Goal: Task Accomplishment & Management: Manage account settings

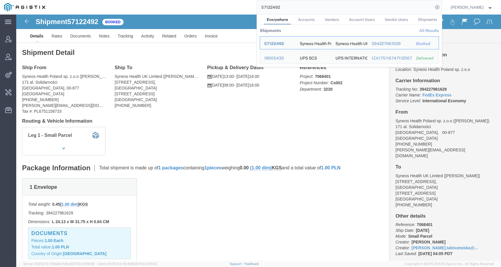
drag, startPoint x: 298, startPoint y: 7, endPoint x: 249, endPoint y: 7, distance: 49.3
click at [249, 7] on div "57122492 Everywhere Accounts Vendors Account Users Vendor Users Shipments Shipm…" at bounding box center [245, 7] width 393 height 15
paste input "096513"
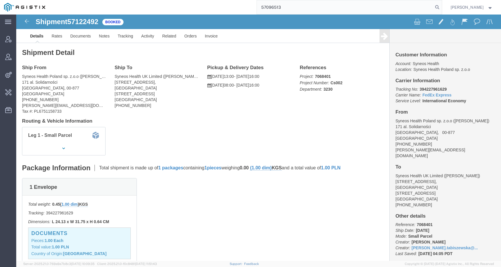
type input "57096513"
click link "Activity"
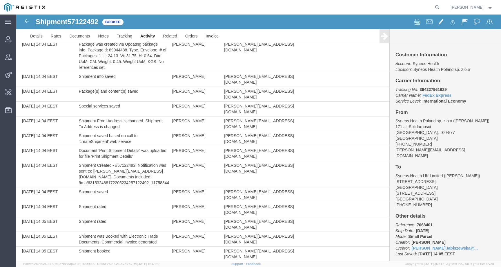
scroll to position [17, 0]
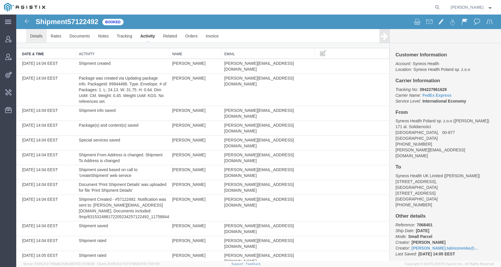
click at [42, 37] on link "Details" at bounding box center [36, 36] width 21 height 14
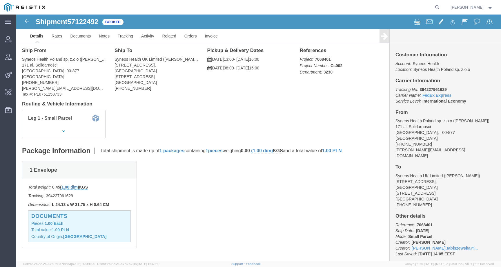
click at [440, 5] on form at bounding box center [437, 7] width 9 height 15
click at [442, 5] on icon at bounding box center [438, 7] width 8 height 8
click at [418, 6] on input "search" at bounding box center [345, 7] width 176 height 14
paste input "57096513"
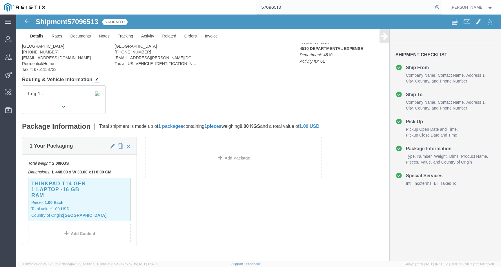
scroll to position [49, 0]
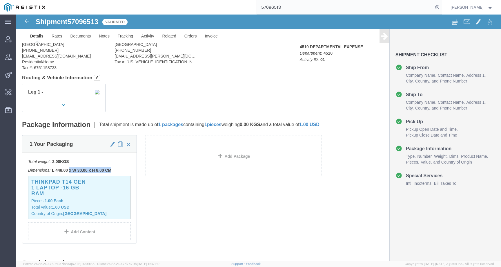
drag, startPoint x: 106, startPoint y: 156, endPoint x: 54, endPoint y: 156, distance: 52.2
click p "Dimensions: L 448.00 x W 30.00 x H 8.00 CM"
click p "Total weight: 2.00 KGS"
drag, startPoint x: 95, startPoint y: 153, endPoint x: 14, endPoint y: 144, distance: 81.5
click div "Total weight: 2.00 KGS Dimensions: L 448.00 x W 30.00 x H 8.00 CM Devices: Thin…"
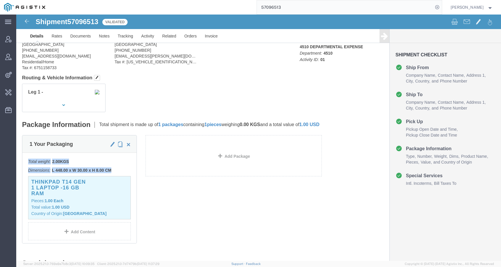
copy div "Total weight: 2.00 KGS Dimensions: L 448.00 x W 30.00 x H 8.00 CM"
click div "1 Your Packaging Total weight: 2.00 KGS Dimensions: L 448.00 x W 30.00 x H 8.00…"
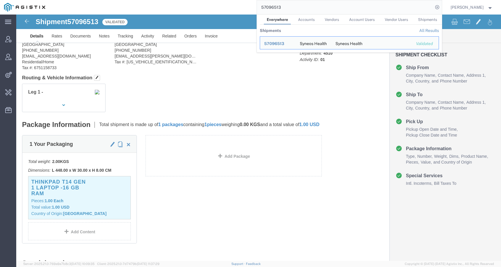
drag, startPoint x: 292, startPoint y: 8, endPoint x: 247, endPoint y: 8, distance: 45.6
click at [247, 8] on div "57096513 Everywhere Accounts Vendors Account Users Vendor Users Shipments Shipm…" at bounding box center [245, 7] width 393 height 15
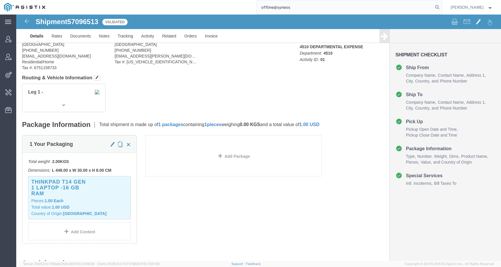
type input "offline@syneos"
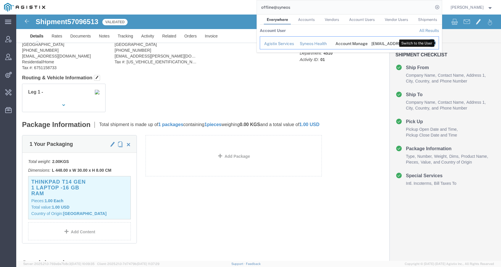
click at [436, 41] on icon "Search Results" at bounding box center [432, 43] width 8 height 8
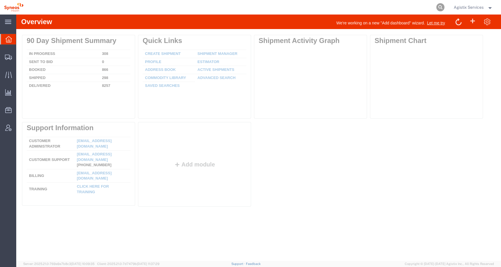
click at [438, 8] on icon at bounding box center [441, 7] width 8 height 8
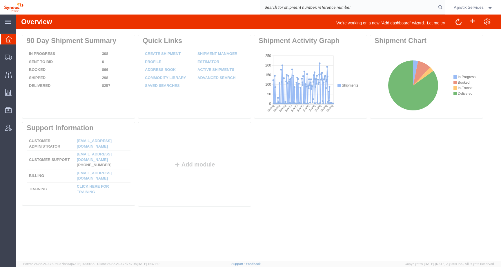
click at [423, 8] on input "search" at bounding box center [348, 7] width 176 height 14
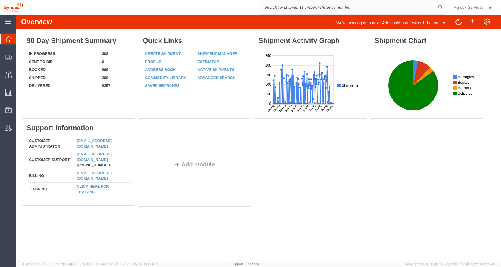
paste input "57122267"
type input "57122267"
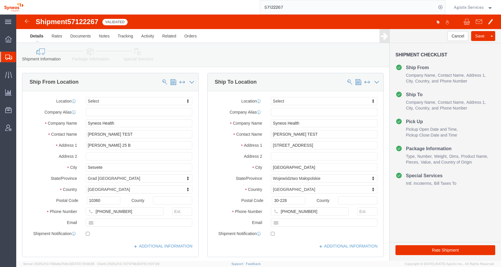
select select
click icon
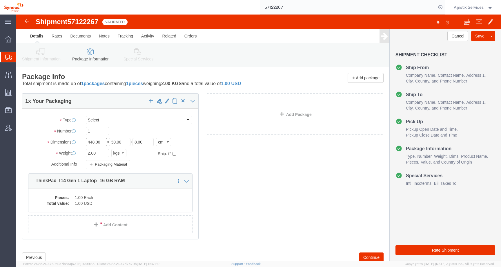
click input "448.00"
drag, startPoint x: 79, startPoint y: 129, endPoint x: 98, endPoint y: 129, distance: 18.3
click div "Length 44.8.00 x Width 30.00 x Height 8.00 Select cm ft in"
type input "44.8"
click button "Rate Shipment"
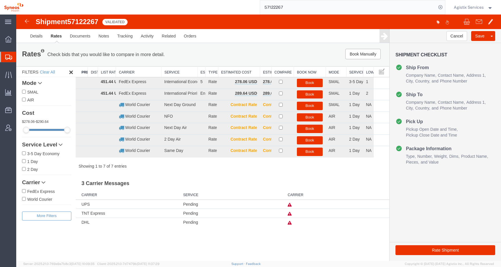
click at [474, 8] on span "Agistix Services" at bounding box center [469, 7] width 30 height 6
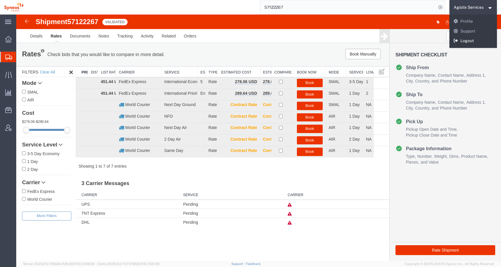
click at [465, 42] on link "Logout" at bounding box center [474, 41] width 48 height 10
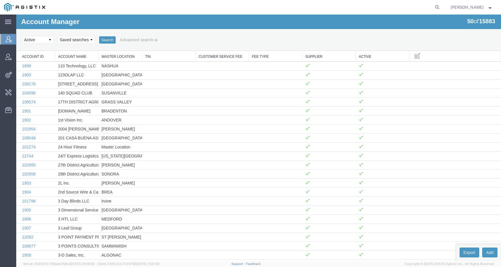
click at [432, 9] on agx-global-search at bounding box center [350, 7] width 186 height 15
click at [441, 8] on icon at bounding box center [438, 7] width 8 height 8
click at [427, 8] on input "search" at bounding box center [345, 7] width 176 height 14
paste input "57122492"
type input "57122492"
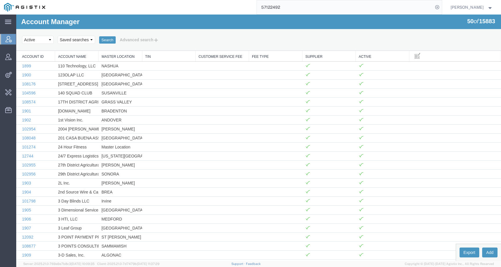
click at [313, 13] on input "57122492" at bounding box center [345, 7] width 176 height 14
click at [442, 8] on icon at bounding box center [438, 7] width 8 height 8
click at [434, 8] on input "search" at bounding box center [438, 7] width 9 height 14
paste input "57122492"
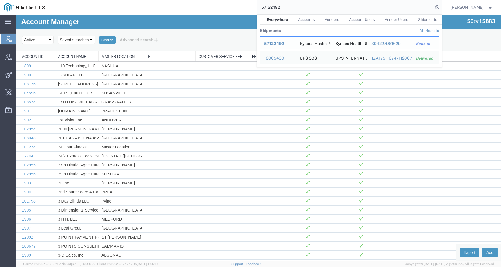
click at [284, 45] on span "57122492" at bounding box center [274, 43] width 20 height 5
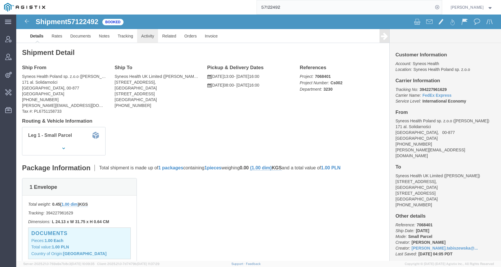
click link "Activity"
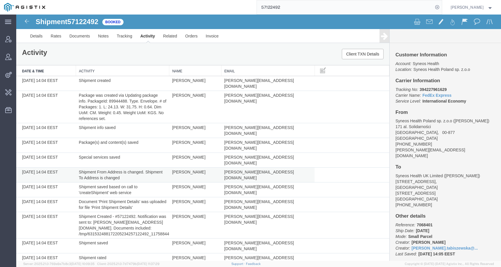
scroll to position [200, 0]
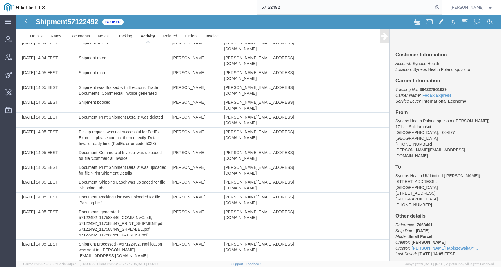
drag, startPoint x: 222, startPoint y: 238, endPoint x: 313, endPoint y: 238, distance: 91.4
copy td "joanna.tabiszewska@syneoshealth.com"
click at [87, 22] on span "57122492" at bounding box center [82, 22] width 31 height 8
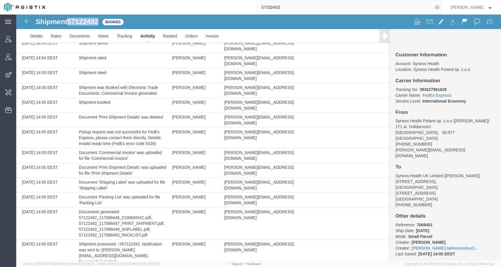
copy span "57122492"
click at [175, 192] on td "Joanna Tabiszewska" at bounding box center [195, 199] width 52 height 15
copy td "Joanna"
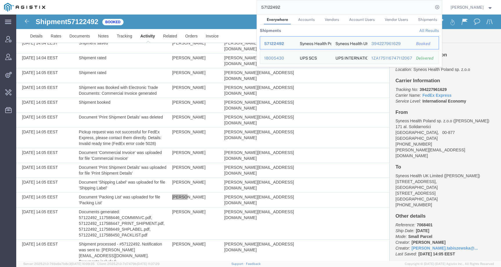
drag, startPoint x: 293, startPoint y: 9, endPoint x: 236, endPoint y: 9, distance: 56.9
click at [236, 9] on div "57122492 Everywhere Accounts Vendors Account Users Vendor Users Shipments Shipm…" at bounding box center [245, 7] width 393 height 15
paste input "078727"
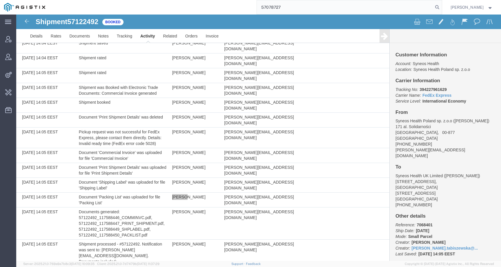
type input "57078727"
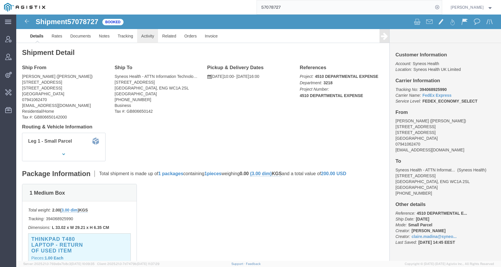
click link "Activity"
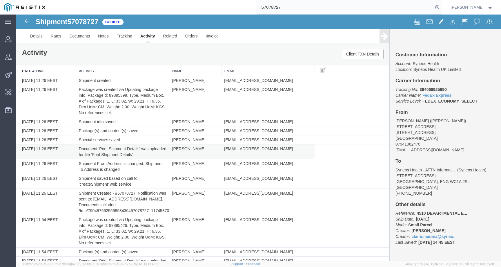
scroll to position [273, 0]
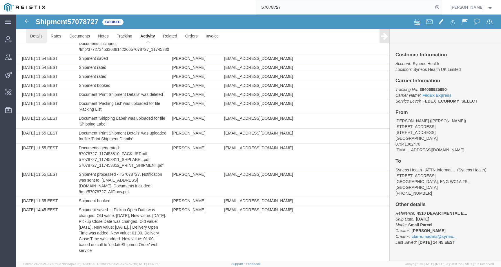
click at [30, 41] on link "Details" at bounding box center [36, 36] width 21 height 14
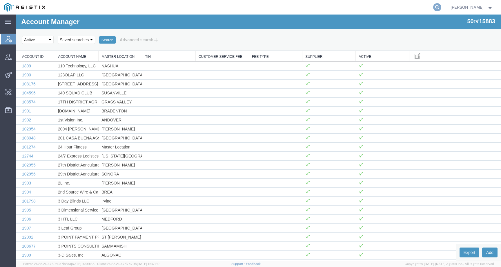
click at [442, 8] on icon at bounding box center [438, 7] width 8 height 8
click at [431, 8] on input "search" at bounding box center [345, 7] width 176 height 14
paste input "PG&E"
type input "PG&E"
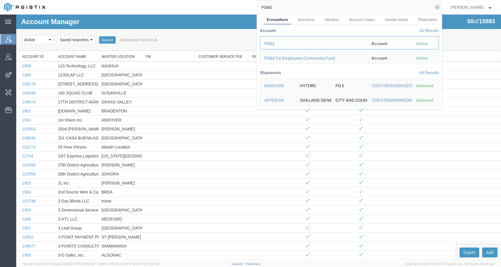
click at [278, 43] on div "PG&E" at bounding box center [313, 44] width 99 height 6
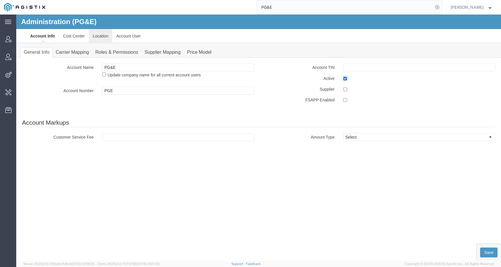
click at [105, 39] on link "Location" at bounding box center [101, 36] width 24 height 14
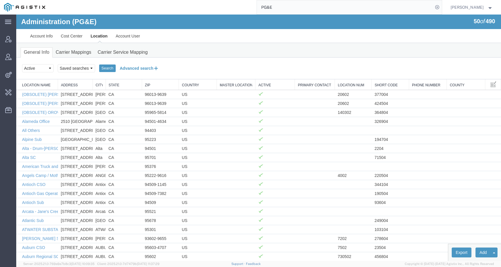
click at [124, 65] on button "Advanced search" at bounding box center [139, 68] width 47 height 10
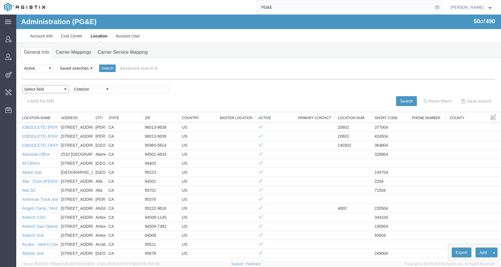
click at [39, 91] on select "Select field Address City Country County Location Name Location Num Master Loca…" at bounding box center [45, 89] width 47 height 8
select select "city"
click at [22, 85] on select "Select field Address City Country County Location Name Location Num Master Loca…" at bounding box center [45, 89] width 47 height 8
select select "contains"
click at [72, 85] on select "Criterion contains does not contain is is blank is not blank starts with" at bounding box center [91, 89] width 39 height 8
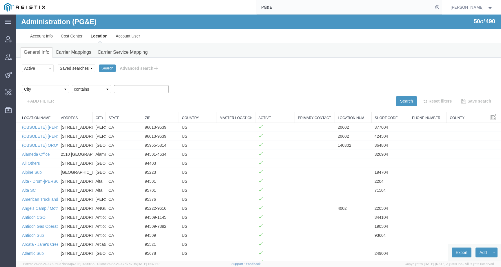
click at [124, 90] on input "text" at bounding box center [141, 89] width 55 height 8
paste input "Livermore"
type input "Livermore"
click at [400, 101] on button "Search" at bounding box center [406, 101] width 21 height 10
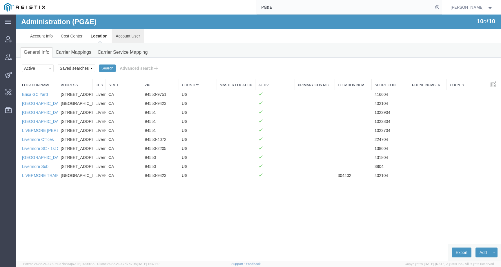
click at [132, 35] on link "Account User" at bounding box center [128, 36] width 33 height 14
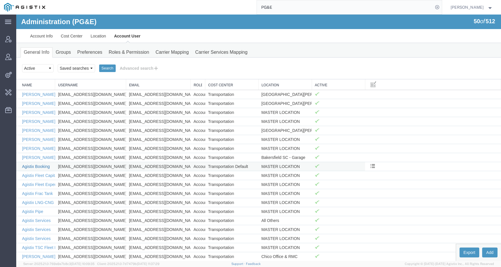
click at [31, 165] on link "Agistix Booking" at bounding box center [36, 166] width 28 height 5
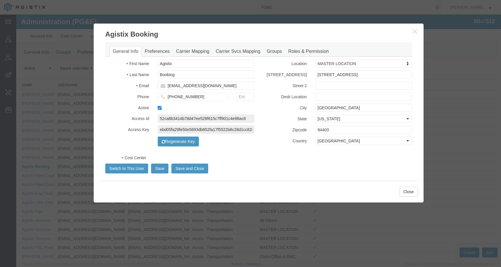
select select "COSTCENTER"
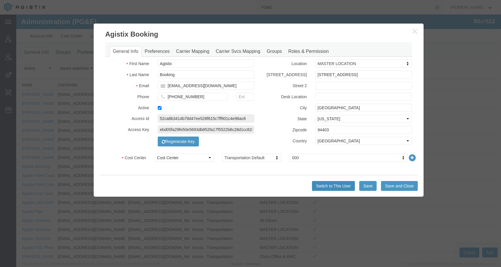
click at [329, 184] on button "Switch to This User" at bounding box center [333, 186] width 43 height 10
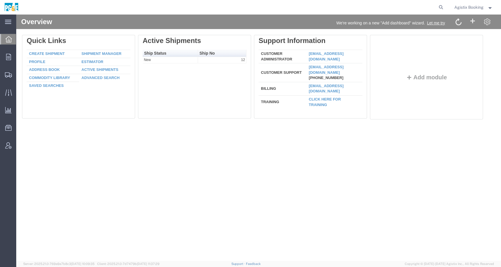
click at [290, 28] on div "We're working on a new "Add dashboard" wizard. Let me try" at bounding box center [380, 23] width 242 height 10
click at [8, 61] on div at bounding box center [8, 57] width 16 height 12
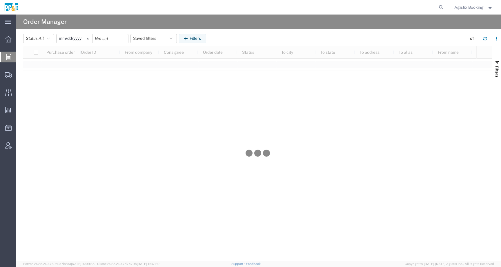
click at [78, 39] on input "[DATE]" at bounding box center [75, 38] width 36 height 9
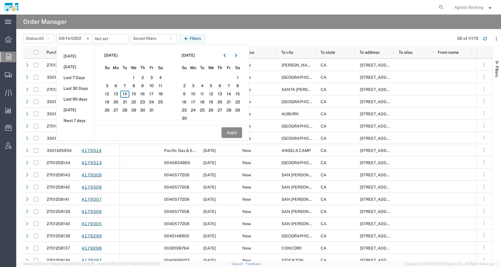
type input "[DATE]"
click at [230, 133] on button "Apply" at bounding box center [232, 132] width 21 height 11
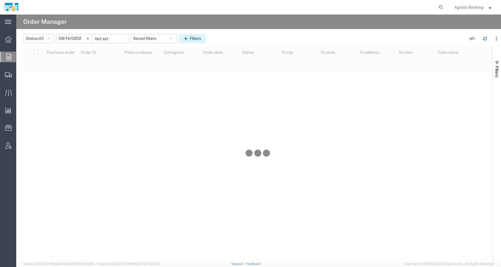
click at [190, 39] on icon "button" at bounding box center [187, 39] width 6 height 4
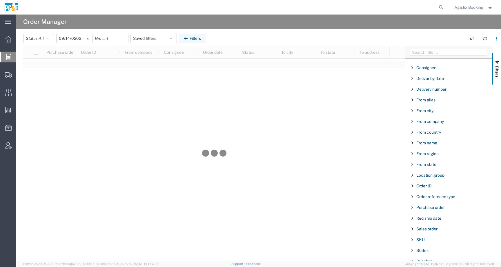
scroll to position [8, 0]
click at [434, 205] on span "Purchase order" at bounding box center [431, 207] width 28 height 5
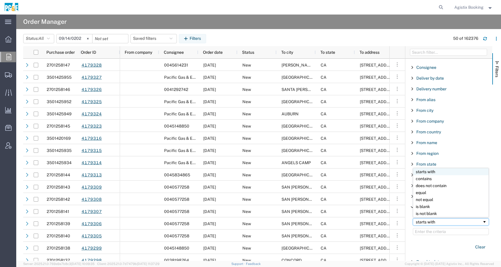
click at [435, 222] on div "starts with" at bounding box center [449, 221] width 66 height 5
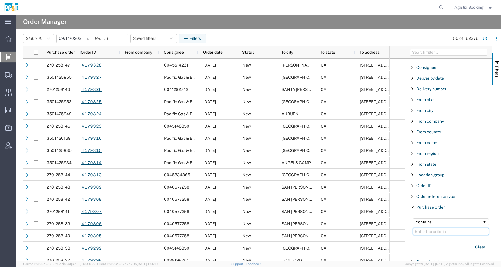
click at [432, 229] on input "Filter Value" at bounding box center [451, 231] width 76 height 7
paste input "3501374926"
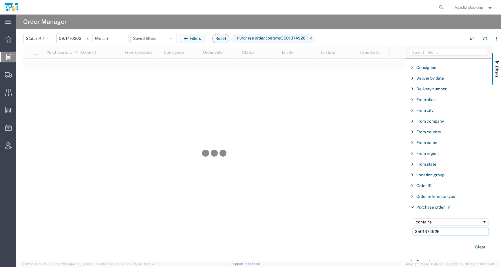
type input "3501374926"
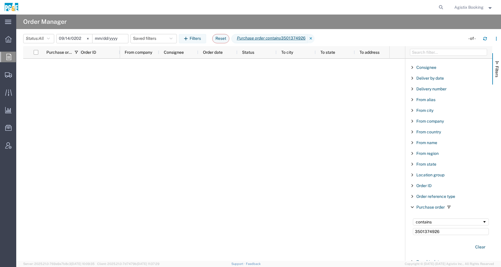
click at [103, 40] on input "date" at bounding box center [111, 38] width 36 height 9
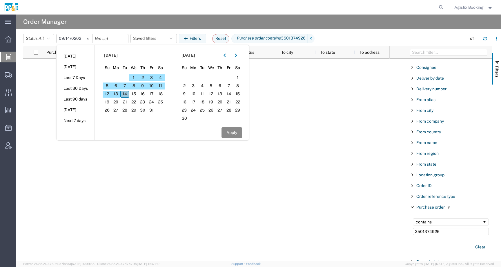
click at [128, 94] on span "14" at bounding box center [124, 94] width 9 height 7
click at [232, 134] on button "Apply" at bounding box center [232, 132] width 21 height 11
type input "2025-10-14"
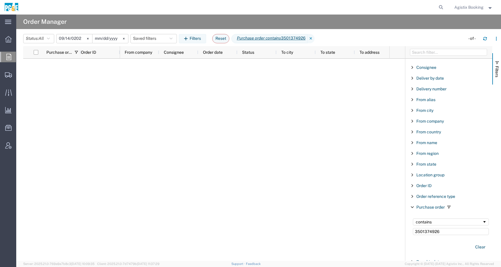
click at [66, 39] on input "2024-09-14" at bounding box center [75, 38] width 36 height 9
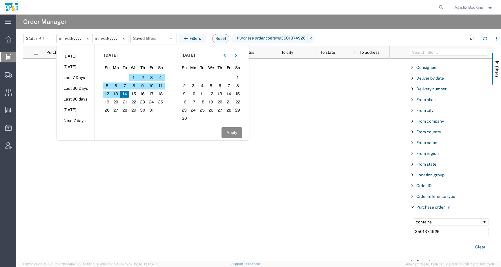
type input "2024-06-14"
click at [233, 129] on button "Apply" at bounding box center [232, 132] width 21 height 11
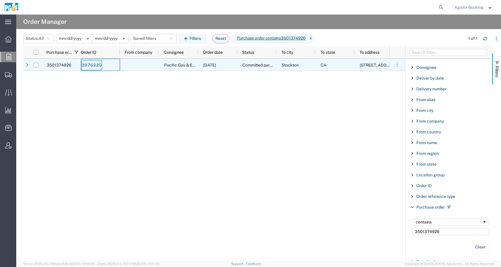
click at [89, 64] on link "3976320" at bounding box center [91, 65] width 21 height 10
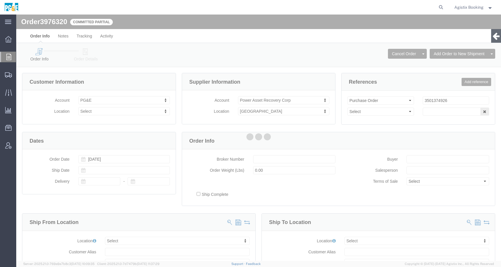
select select
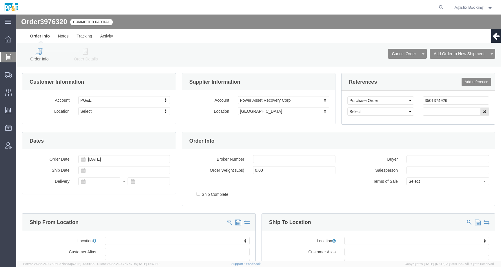
click link "Order Details"
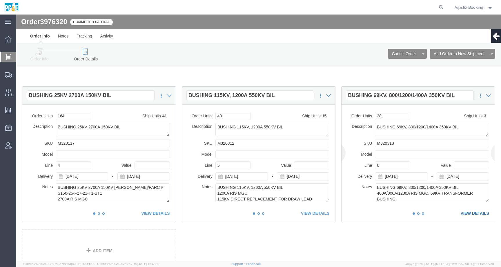
click link "VIEW DETAILS"
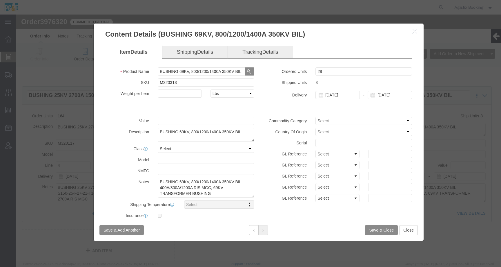
click icon "button"
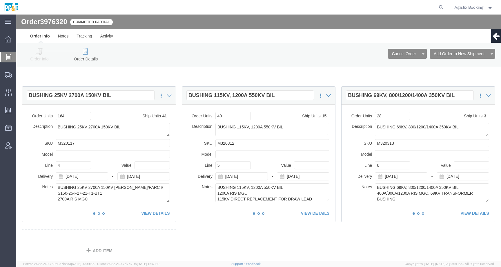
click at [8, 55] on icon at bounding box center [8, 57] width 5 height 6
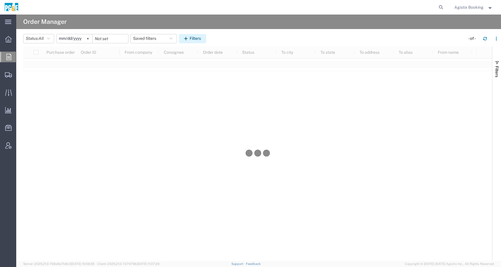
click at [190, 41] on button "Filters" at bounding box center [192, 38] width 27 height 9
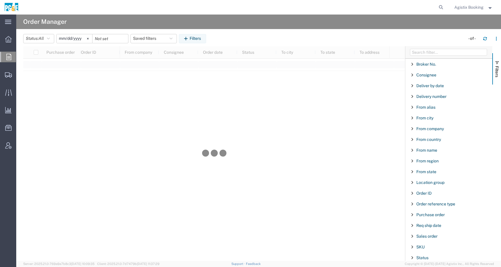
click at [428, 217] on div "Purchase order" at bounding box center [449, 214] width 87 height 10
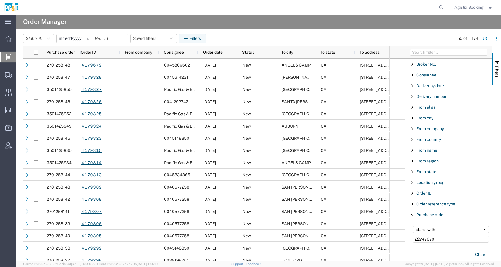
type input "227470701"
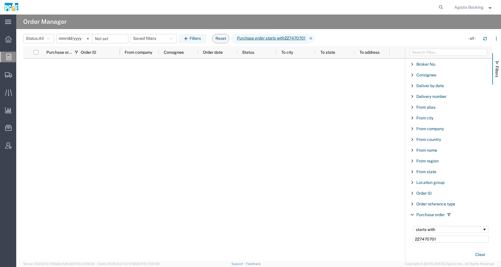
click at [80, 37] on input "2025-09-14" at bounding box center [75, 38] width 36 height 9
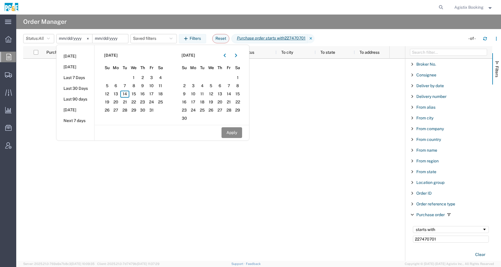
click at [103, 36] on input "date" at bounding box center [111, 38] width 36 height 9
click at [127, 96] on span "14" at bounding box center [124, 94] width 9 height 7
click at [234, 133] on button "Apply" at bounding box center [232, 132] width 21 height 11
type input "2025-10-14"
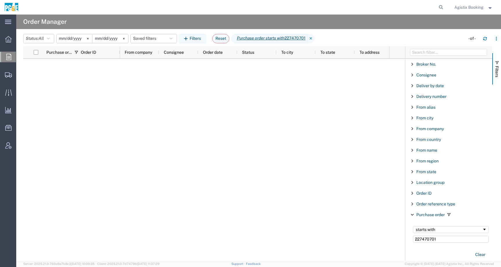
click at [474, 10] on span "Agistix Booking" at bounding box center [469, 7] width 29 height 6
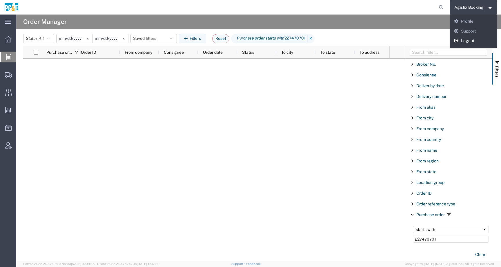
click at [465, 39] on link "Logout" at bounding box center [473, 41] width 47 height 10
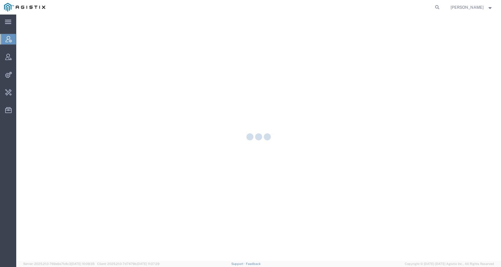
click at [439, 10] on form at bounding box center [437, 7] width 9 height 15
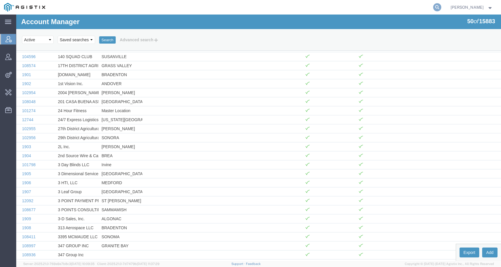
click at [441, 6] on icon at bounding box center [438, 7] width 8 height 8
click at [424, 6] on input "search" at bounding box center [345, 7] width 176 height 14
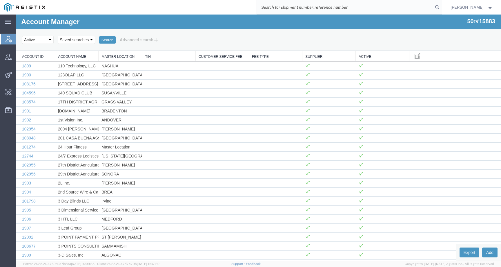
paste input "227470701"
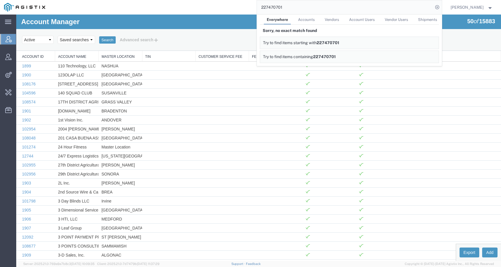
drag, startPoint x: 303, startPoint y: 7, endPoint x: 228, endPoint y: 7, distance: 74.9
click at [228, 7] on div "227470701 Everywhere Accounts Vendors Account Users Vendor Users Shipments Sorr…" at bounding box center [245, 7] width 393 height 15
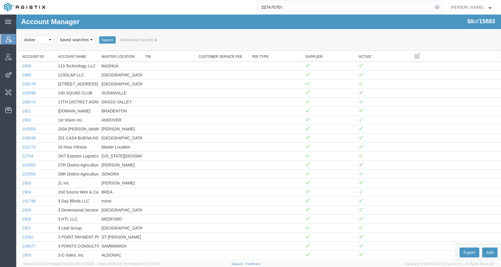
paste input "6770556"
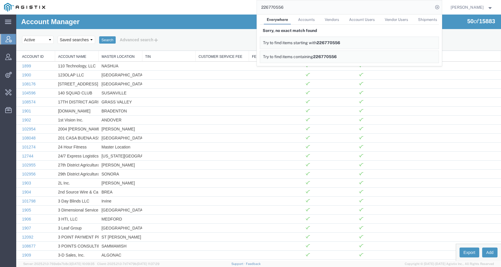
drag, startPoint x: 291, startPoint y: 6, endPoint x: 221, endPoint y: 6, distance: 70.2
click at [221, 6] on div "226770556 Everywhere Accounts Vendors Account Users Vendor Users Shipments Sorr…" at bounding box center [245, 7] width 393 height 15
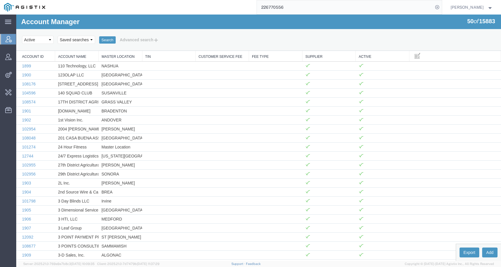
paste input "[EMAIL_ADDRESS][PERSON_NAME][DOMAIN_NAME]"
type input "[EMAIL_ADDRESS][PERSON_NAME][DOMAIN_NAME]"
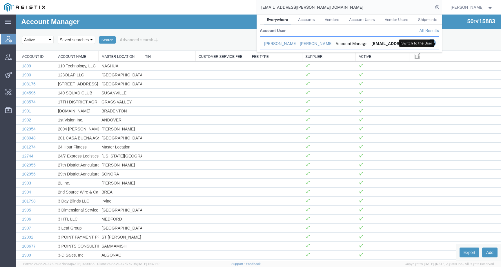
click at [436, 42] on icon "Search Results" at bounding box center [432, 43] width 8 height 8
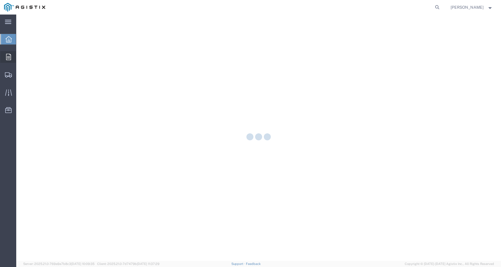
click at [10, 54] on icon at bounding box center [8, 57] width 5 height 6
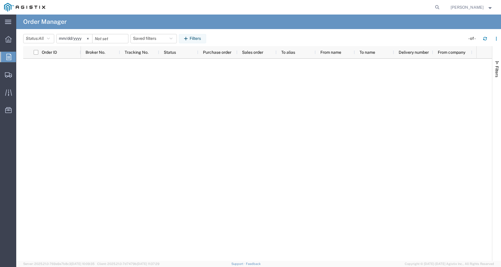
click at [499, 52] on div "Filters" at bounding box center [497, 153] width 9 height 214
click at [495, 64] on span "button" at bounding box center [497, 62] width 5 height 5
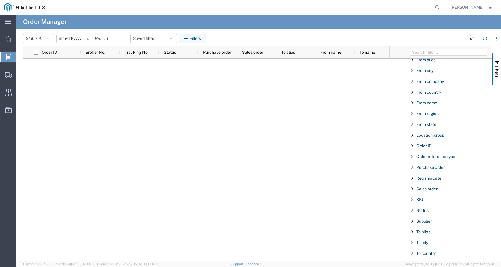
scroll to position [48, 0]
click at [427, 168] on span "Purchase order" at bounding box center [431, 167] width 28 height 5
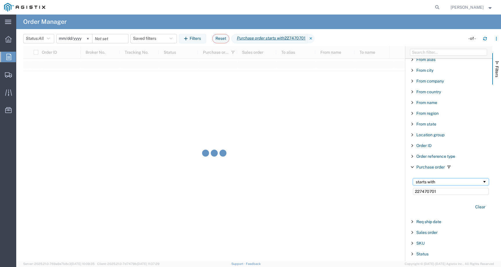
click at [431, 183] on div "starts with" at bounding box center [449, 181] width 66 height 5
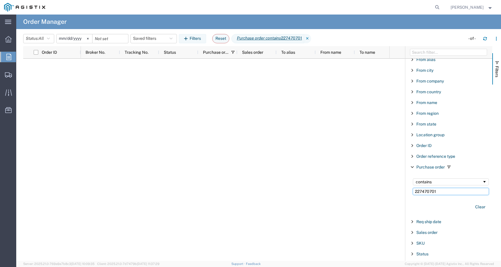
drag, startPoint x: 440, startPoint y: 189, endPoint x: 380, endPoint y: 189, distance: 59.5
click at [381, 189] on div "Order ID Broker No. Tracking No. Status Purchase order Sales order To alias Fro…" at bounding box center [262, 153] width 478 height 214
paste input "8863"
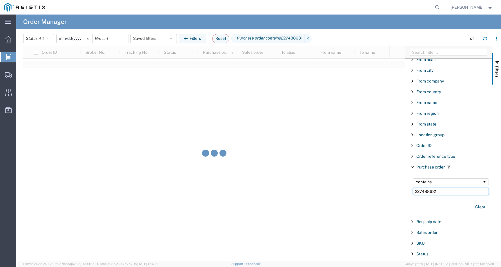
type input "227488631"
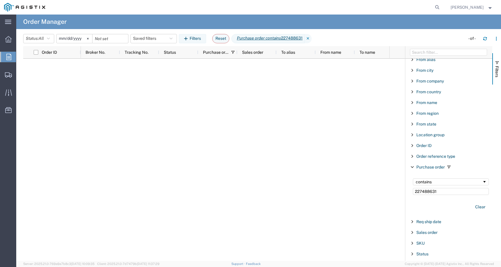
click at [80, 40] on input "2025-09-14" at bounding box center [75, 38] width 36 height 9
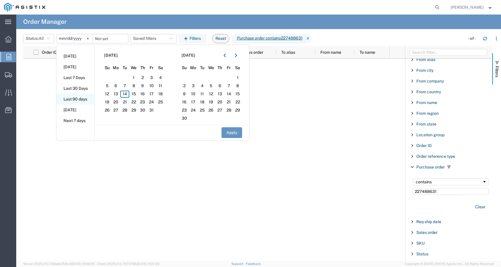
click at [76, 100] on li "Last 90 days" at bounding box center [76, 99] width 38 height 11
type input "2025-07-17"
type input "2025-10-14"
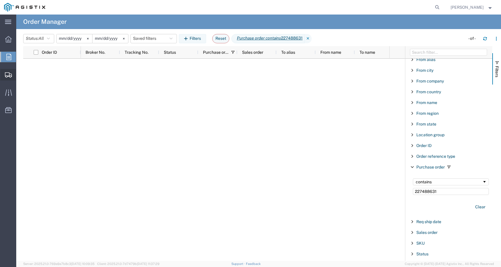
click at [4, 73] on div at bounding box center [8, 75] width 16 height 12
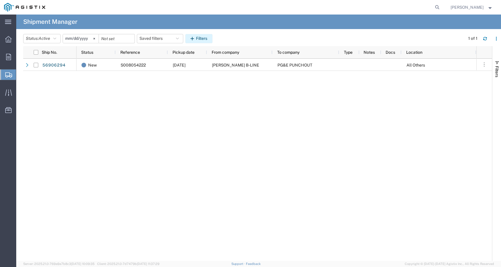
click at [195, 37] on icon "button" at bounding box center [194, 39] width 6 height 4
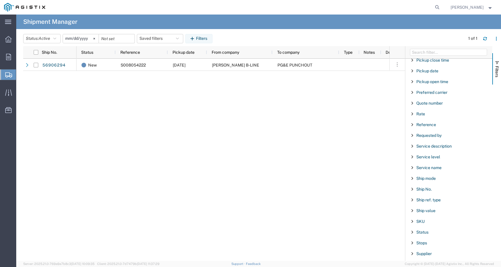
scroll to position [321, 0]
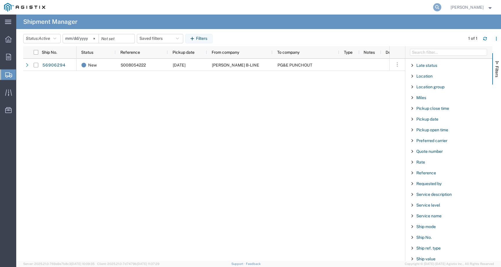
click at [442, 5] on icon at bounding box center [438, 7] width 8 height 8
click at [413, 6] on input "search" at bounding box center [345, 7] width 176 height 14
paste input "227488631"
type input "227488631"
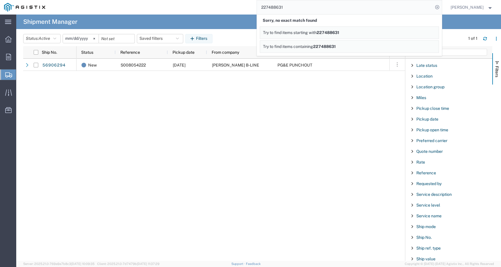
click at [318, 205] on div "New S008054222 09/24/2025 EATON B-LINE PG&E PUNCHOUT All Others" at bounding box center [233, 160] width 313 height 202
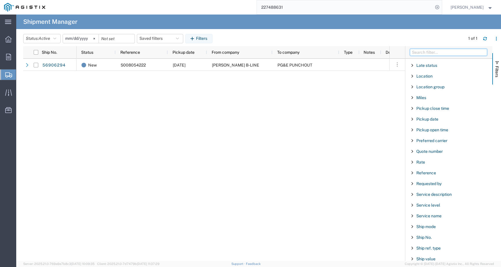
click at [435, 54] on input "Filter Columns Input" at bounding box center [448, 52] width 77 height 7
paste input "227470701"
type input "227470701"
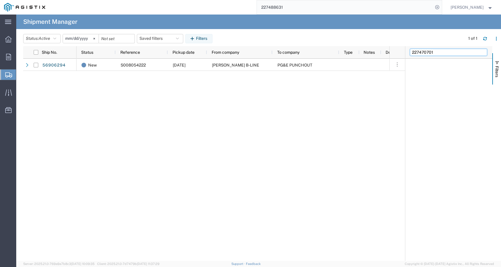
scroll to position [0, 0]
click at [37, 39] on button "Status: Active" at bounding box center [41, 38] width 37 height 9
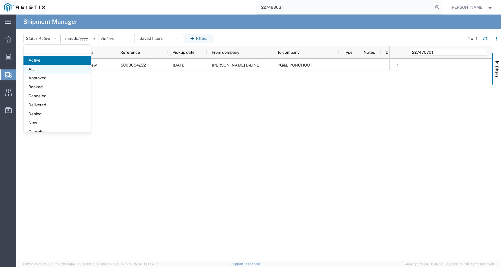
click at [39, 67] on span "All" at bounding box center [58, 69] width 68 height 9
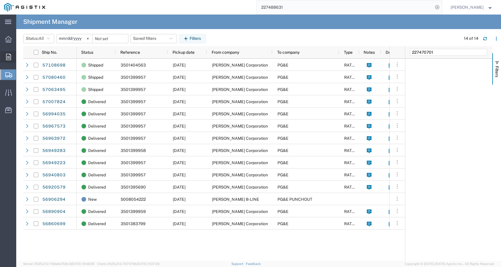
click at [9, 57] on icon at bounding box center [8, 57] width 5 height 6
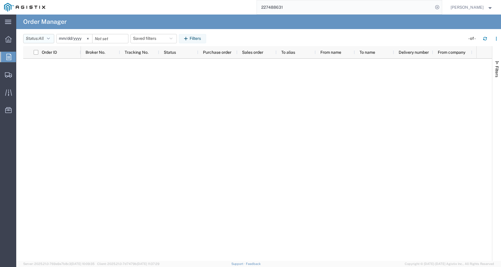
click at [47, 42] on button "Status: All" at bounding box center [38, 38] width 31 height 9
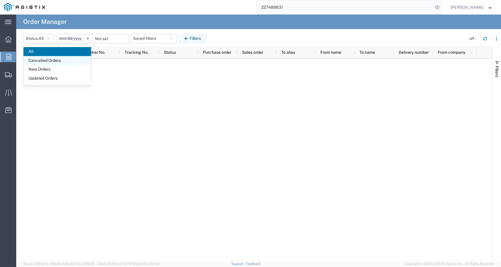
click at [42, 60] on span "Cancelled Orders" at bounding box center [58, 60] width 68 height 9
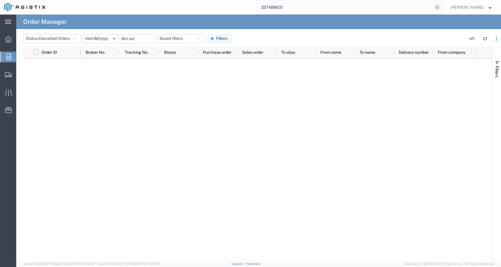
click at [95, 36] on input "2025-09-14" at bounding box center [101, 38] width 36 height 9
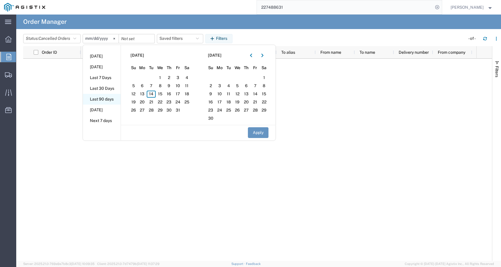
click at [104, 95] on li "Last 90 days" at bounding box center [102, 99] width 38 height 11
type input "2025-07-17"
type input "2025-10-14"
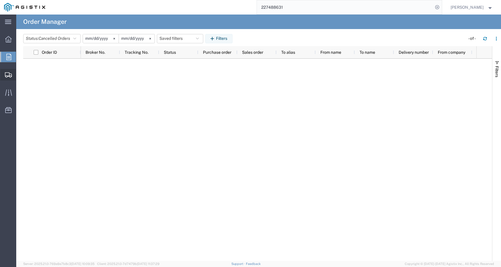
click at [4, 78] on div at bounding box center [8, 75] width 16 height 12
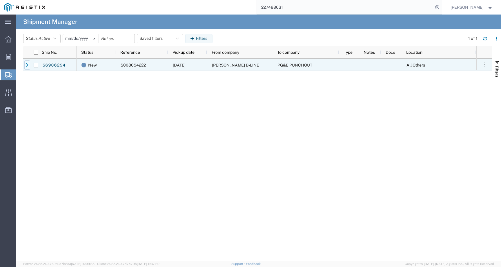
click at [24, 62] on div at bounding box center [27, 64] width 6 height 9
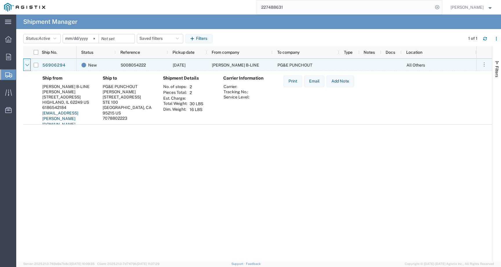
click at [25, 63] on div at bounding box center [27, 64] width 6 height 9
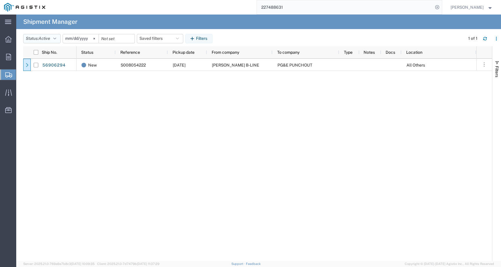
click at [45, 40] on span "Active" at bounding box center [45, 38] width 12 height 5
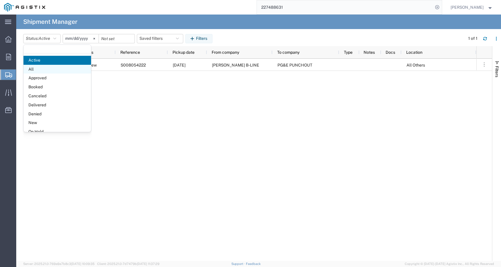
click at [44, 69] on span "All" at bounding box center [58, 69] width 68 height 9
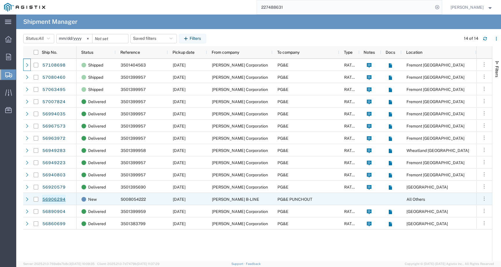
click at [47, 202] on link "56906294" at bounding box center [54, 198] width 24 height 9
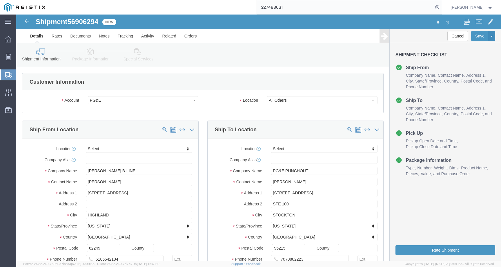
select select
click span "56906294"
copy span "56906294"
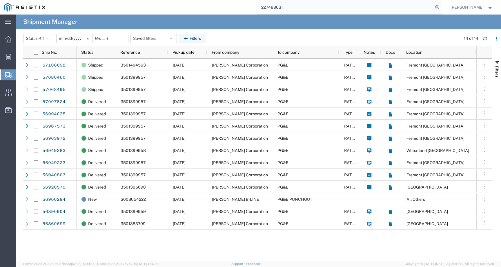
drag, startPoint x: 295, startPoint y: 8, endPoint x: 243, endPoint y: 8, distance: 51.7
click at [243, 8] on div "227488631" at bounding box center [245, 7] width 393 height 15
paste input "PG&E"
type input "PG&E"
click at [472, 8] on span "Roy Hormann" at bounding box center [467, 7] width 33 height 6
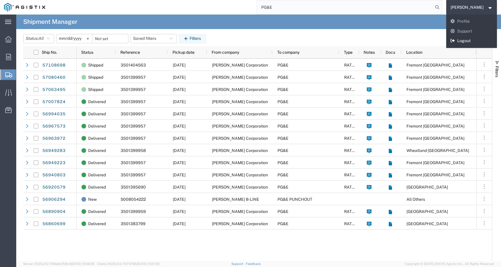
click at [469, 39] on link "Logout" at bounding box center [472, 41] width 51 height 10
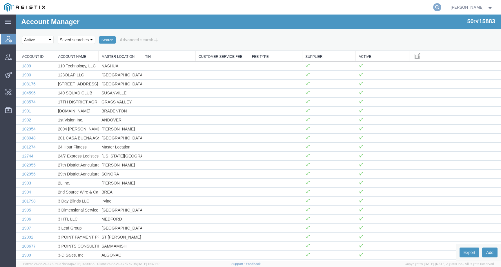
click at [442, 7] on icon at bounding box center [438, 7] width 8 height 8
click at [422, 7] on input "search" at bounding box center [345, 7] width 176 height 14
paste input "PG&E"
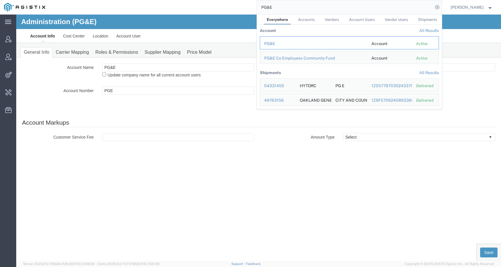
click at [280, 41] on div "PG&E" at bounding box center [313, 44] width 99 height 6
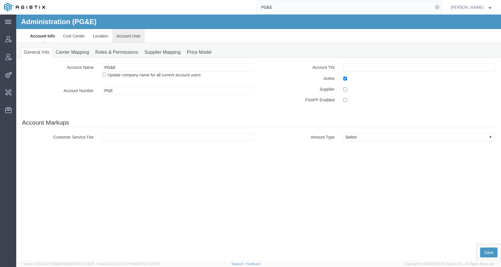
click at [122, 35] on link "Account User" at bounding box center [128, 36] width 33 height 14
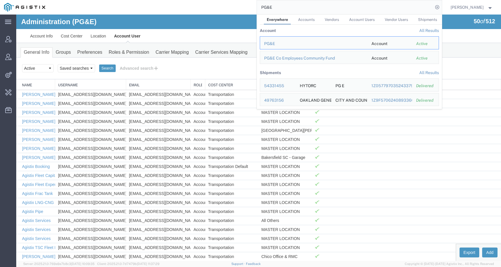
drag, startPoint x: 282, startPoint y: 8, endPoint x: 236, endPoint y: 6, distance: 45.9
click at [236, 6] on div "PG&E Everywhere Accounts Vendors Account Users Vendor Users Shipments Account A…" at bounding box center [245, 7] width 393 height 15
paste input "57096513"
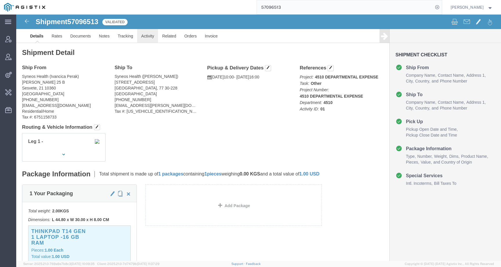
click link "Activity"
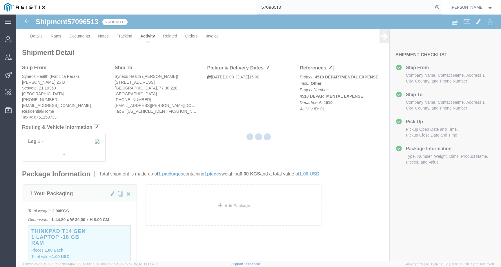
click at [57, 37] on div at bounding box center [258, 138] width 485 height 246
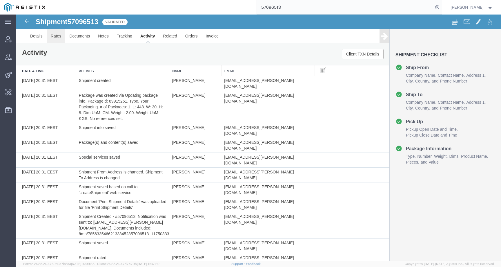
click at [55, 37] on link "Rates" at bounding box center [56, 36] width 19 height 14
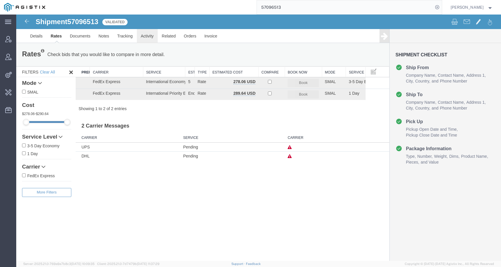
click at [145, 38] on link "Activity" at bounding box center [147, 36] width 21 height 14
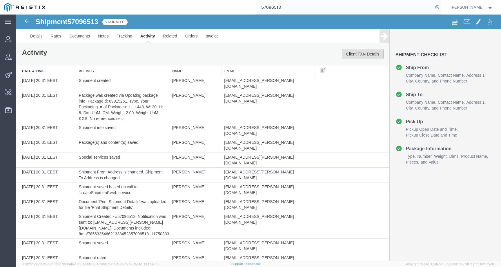
click at [361, 50] on button "Client TXN Details" at bounding box center [363, 54] width 42 height 10
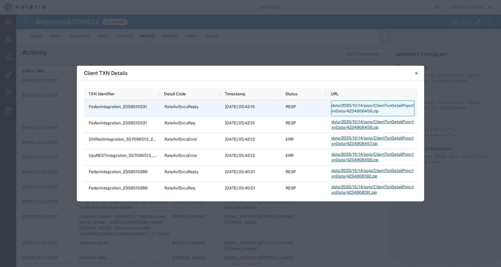
click at [340, 108] on link "data/2025/10/14/pojo/ClientTxnDetailPojo/txnData/4234908459.zip" at bounding box center [373, 108] width 84 height 16
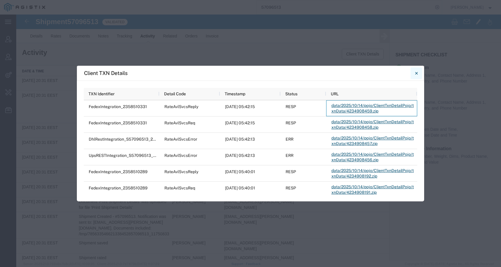
click at [418, 74] on button "Close" at bounding box center [417, 73] width 12 height 12
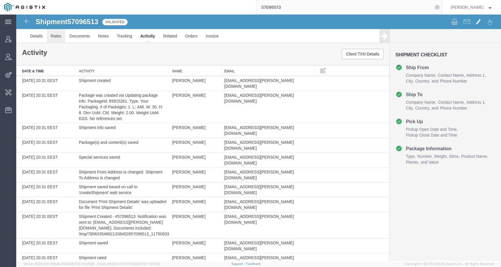
click at [60, 34] on link "Rates" at bounding box center [56, 36] width 19 height 14
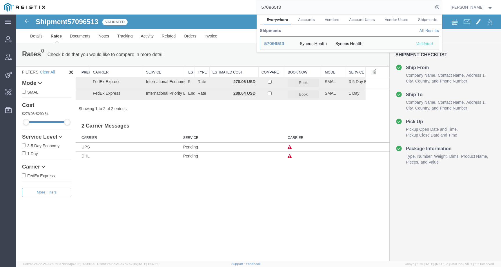
drag, startPoint x: 301, startPoint y: 8, endPoint x: 233, endPoint y: 7, distance: 68.2
click at [233, 7] on div "57096513 Everywhere Accounts Vendors Account Users Vendor Users Shipments Shipm…" at bounding box center [245, 7] width 393 height 15
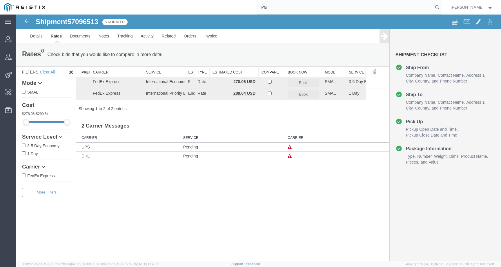
drag, startPoint x: 279, startPoint y: 8, endPoint x: 250, endPoint y: 8, distance: 28.7
click at [250, 8] on div "PG" at bounding box center [245, 7] width 393 height 15
paste input "&E"
type input "PG&E"
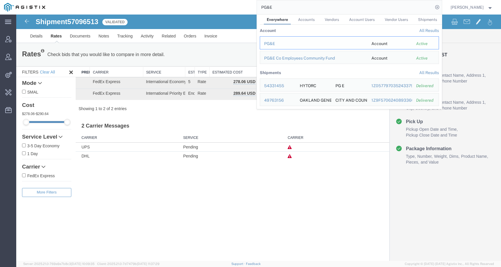
click at [275, 45] on div "PG&E" at bounding box center [313, 44] width 99 height 6
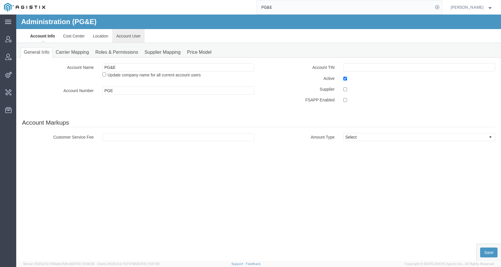
click at [136, 38] on link "Account User" at bounding box center [128, 36] width 33 height 14
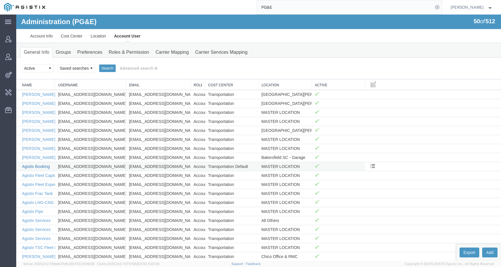
click at [40, 165] on link "Agistix Booking" at bounding box center [36, 166] width 28 height 5
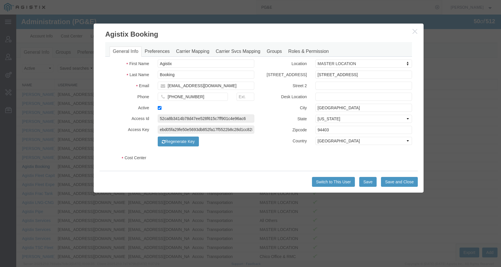
select select "COSTCENTER"
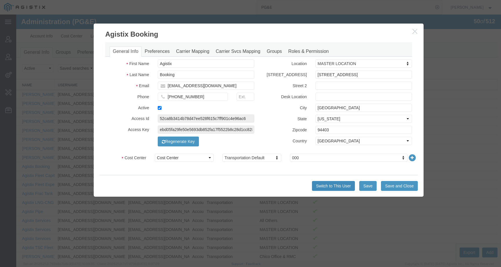
click at [319, 187] on button "Switch to This User" at bounding box center [333, 186] width 43 height 10
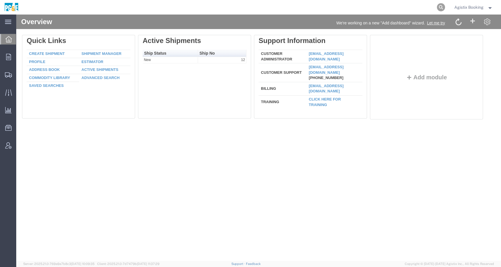
click at [443, 6] on icon at bounding box center [441, 7] width 8 height 8
click at [421, 6] on input "search" at bounding box center [349, 7] width 176 height 14
paste input "3501374926"
type input "3501374926"
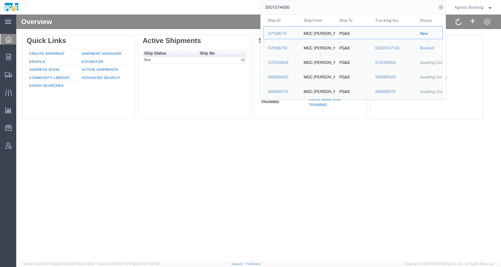
click at [3, 50] on ul "Overview Orders Order Manager Create New Order Shipments Shipment Manager Creat…" at bounding box center [8, 95] width 16 height 124
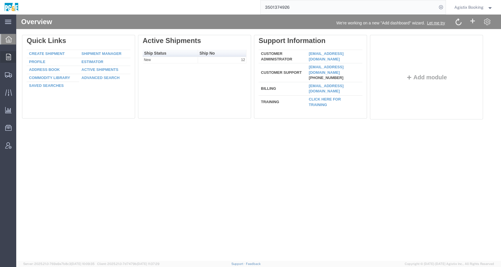
click at [7, 58] on icon at bounding box center [8, 57] width 5 height 6
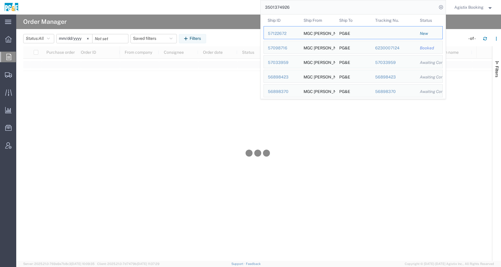
drag, startPoint x: 303, startPoint y: 8, endPoint x: 230, endPoint y: 7, distance: 73.4
click at [230, 7] on div "3501374926 Ship ID Ship From Ship To Tracking Nu. Status Ship ID 57122672 Ship …" at bounding box center [234, 7] width 423 height 15
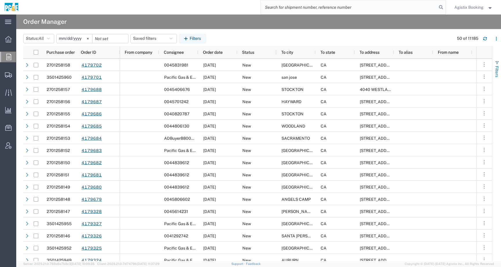
click at [499, 65] on button "Filters" at bounding box center [497, 68] width 9 height 31
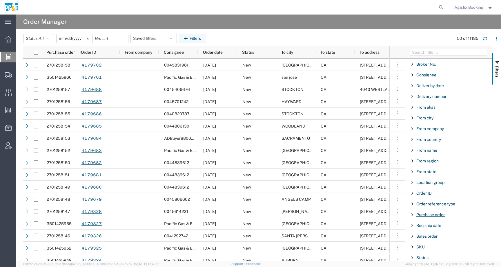
click at [432, 216] on span "Purchase order" at bounding box center [431, 214] width 28 height 5
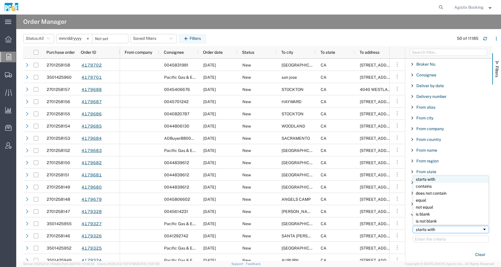
click at [434, 228] on div "starts with" at bounding box center [449, 229] width 66 height 5
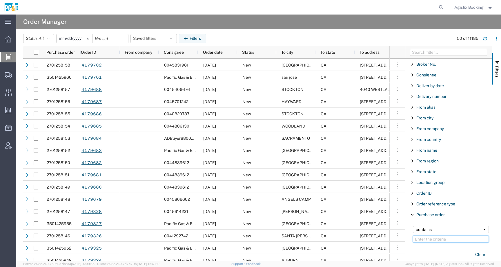
click at [425, 238] on input "Filter Value" at bounding box center [451, 238] width 76 height 7
paste input "3501374926"
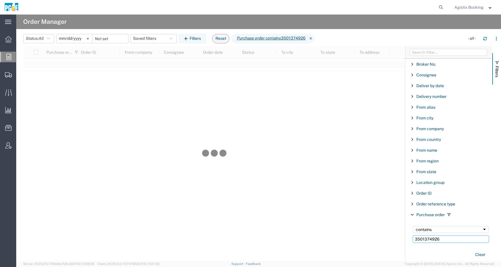
type input "3501374926"
click at [63, 39] on input "2025-09-14" at bounding box center [75, 38] width 36 height 9
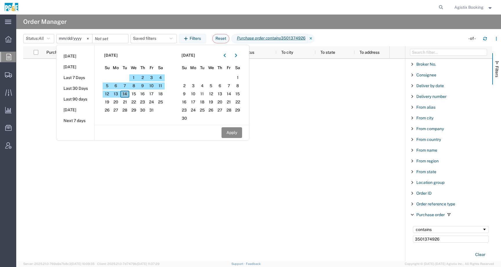
click at [127, 94] on span "14" at bounding box center [124, 94] width 9 height 7
click at [120, 40] on input "date" at bounding box center [111, 38] width 36 height 9
click at [129, 95] on span "14" at bounding box center [124, 94] width 9 height 7
click at [236, 136] on button "Apply" at bounding box center [232, 132] width 21 height 11
type input "2025-10-14"
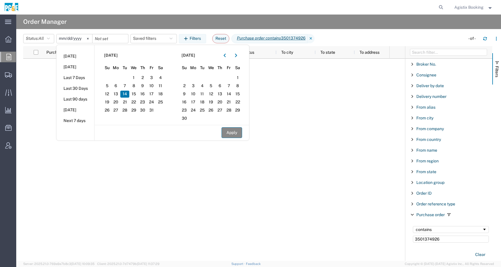
type input "2025-10-14"
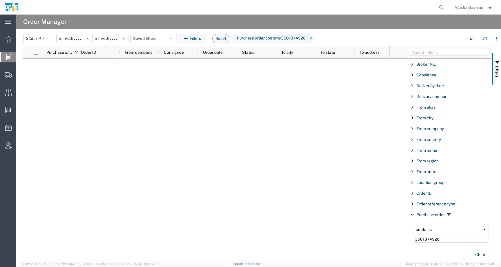
click at [72, 36] on input "2025-10-14" at bounding box center [75, 38] width 36 height 9
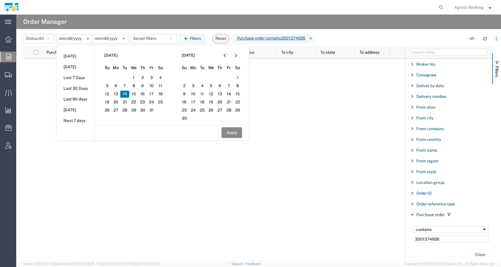
type input "222024-10-14"
type input "2024-10-14"
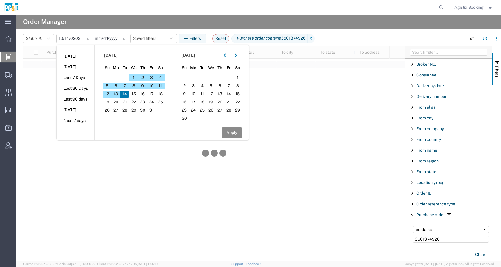
click at [62, 39] on input "2024-10-14" at bounding box center [75, 38] width 36 height 9
type input "2024-08-14"
click at [238, 132] on button "Apply" at bounding box center [232, 132] width 21 height 11
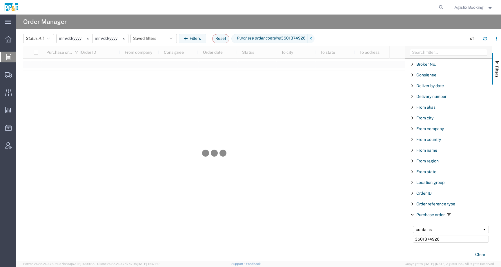
click at [67, 37] on input "2024-08-14" at bounding box center [75, 38] width 36 height 9
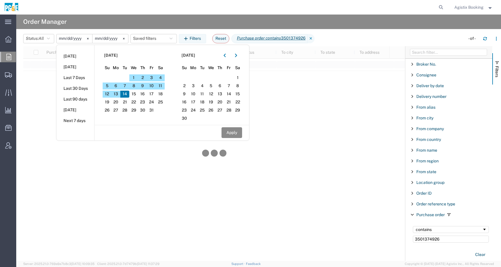
type input "2024-08-14"
type input "2024-08-07"
click at [66, 37] on input "2024-08-07" at bounding box center [75, 38] width 36 height 9
type input "2024-07-07"
click at [188, 196] on div "Pacific Gas & Electric Company 08/12/2024 Committed partial Stockton CA 4101 So…" at bounding box center [255, 160] width 270 height 202
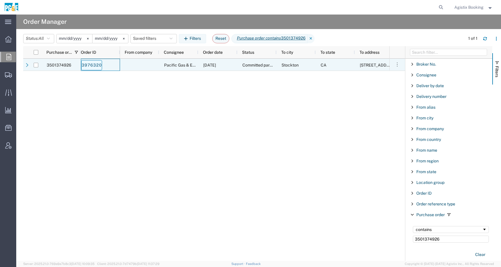
click at [91, 65] on link "3976320" at bounding box center [91, 65] width 21 height 10
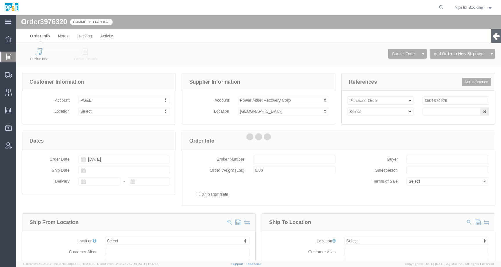
click at [94, 52] on div at bounding box center [258, 138] width 485 height 246
click at [83, 53] on div at bounding box center [258, 138] width 485 height 246
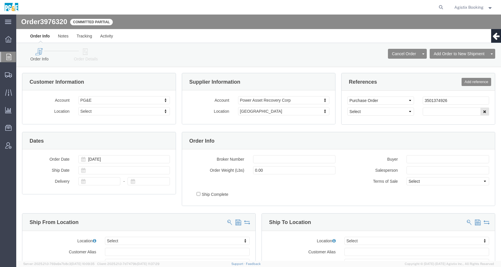
select select
click icon
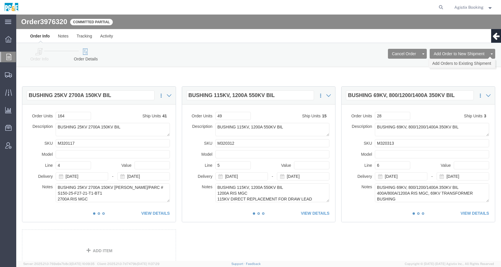
click link "Add Orders to Existing Shipment"
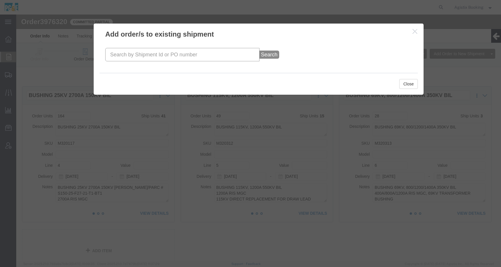
click input "text"
paste input "57122672"
type input "57122672"
click button "Search"
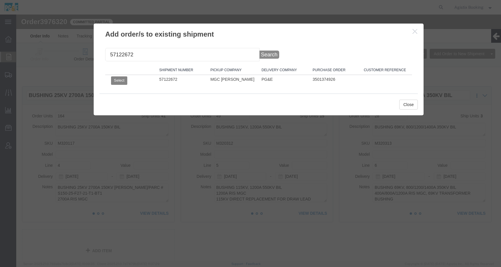
click button "Select"
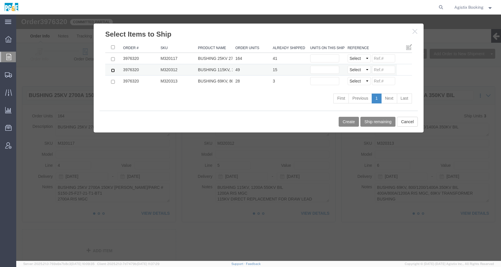
click input "checkbox"
checkbox input "true"
click input "text"
type input "1"
click div "Order # SKU Product Name Order Units Already Shipped Units on this shipment Ref…"
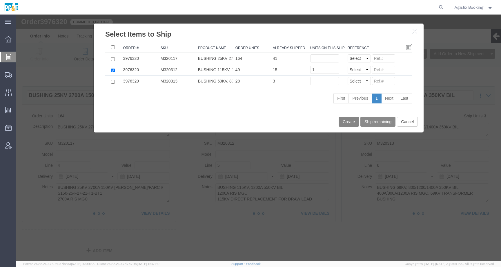
click button "Create"
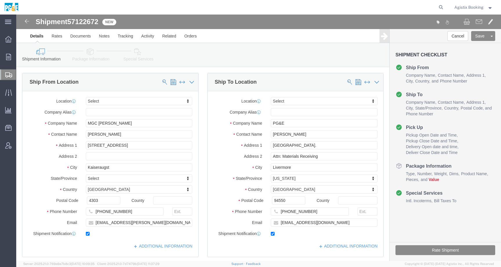
click link "Package Information"
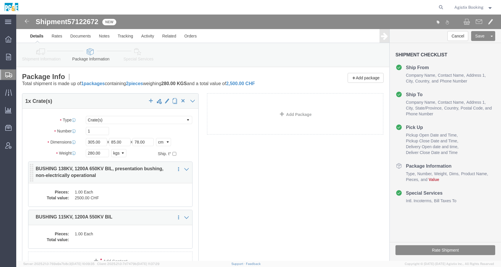
click dd "2500.00 CHF"
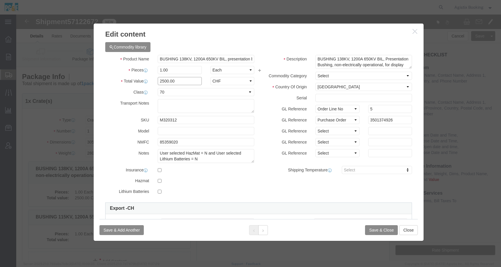
drag, startPoint x: 161, startPoint y: 65, endPoint x: 132, endPoint y: 65, distance: 29.0
click div "Total Value 2500.00 Select ADP AED AFN ALL AMD AOA ARS ATS AUD AWG AZN BAM BBD …"
click icon "button"
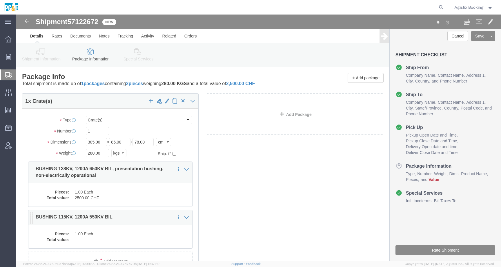
click div "Pieces: 1.00 Each Total value:"
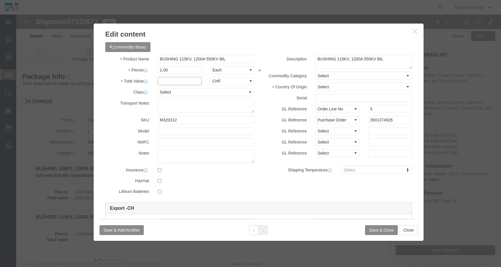
click input "text"
paste input "2500.00"
type input "2500.00"
click button "Save & Close"
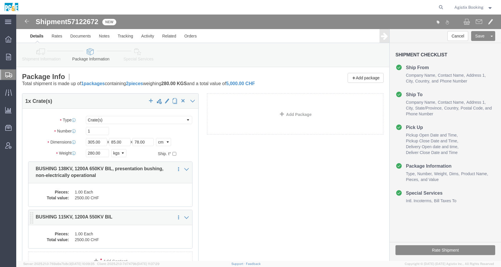
click div "Pieces: 1.00 Each Total value: 2500.00 CHF"
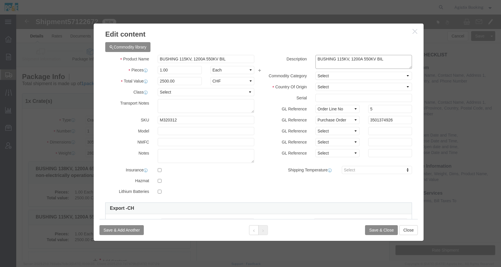
click textarea "BUSHING 115KV, 1200A 550KV BIL"
paste textarea "M320312 Bushing 115kv, 1200amp, 550kv BIL type RIS Bushing"
drag, startPoint x: 316, startPoint y: 50, endPoint x: 290, endPoint y: 48, distance: 26.2
click div "Description BUSHING 115KV, 1200A 550KV BIL"
type textarea "BUSHING 115KV, 1200A 550KV BIL"
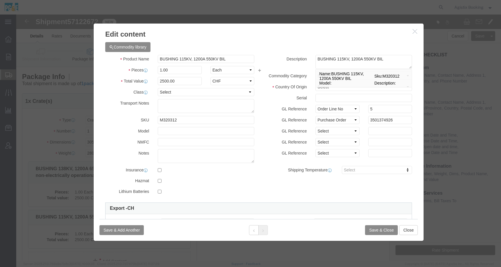
click label "GL Reference"
click icon "button"
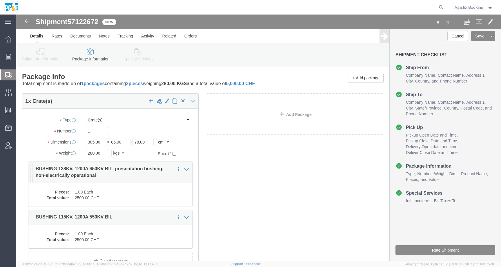
click dd "1.00 Each"
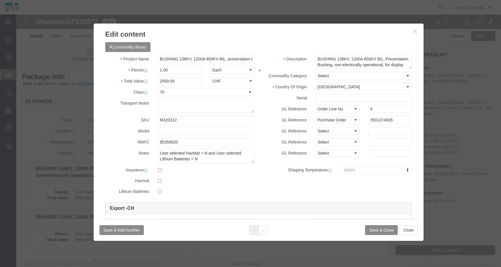
click icon "button"
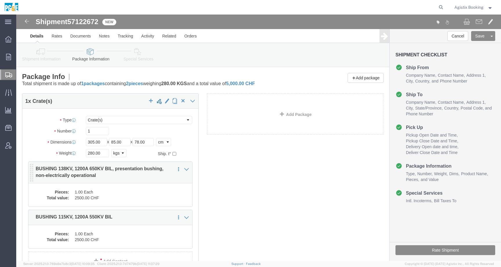
click dd "2500.00 CHF"
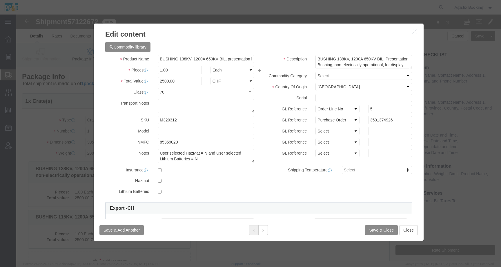
click icon "button"
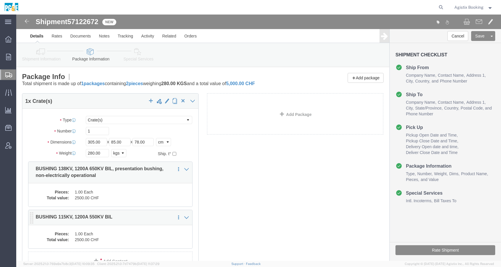
click dd "2500.00 CHF"
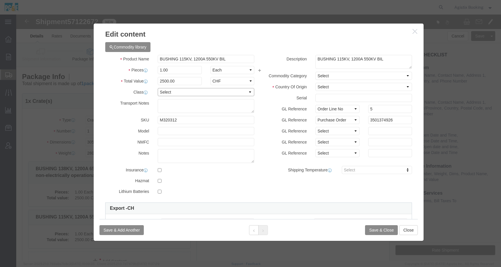
click select "Select 50 55 60 65 70 85 92.5 100 125 175 250 300 400"
select select "70"
click select "Select 50 55 60 65 70 85 92.5 100 125 175 250 300 400"
click button "Save & Close"
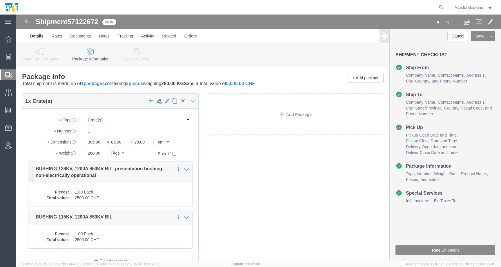
click div "Pieces: 1.00 Each Total value: 2500.00 CHF"
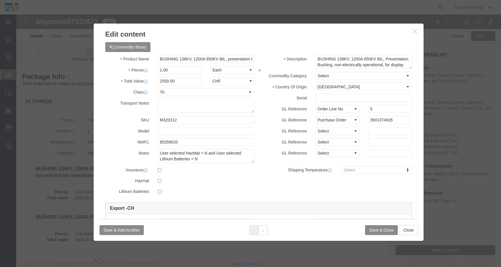
drag, startPoint x: 118, startPoint y: 128, endPoint x: 131, endPoint y: 128, distance: 13.1
click label "NMFC"
copy label "NMFC"
click icon "button"
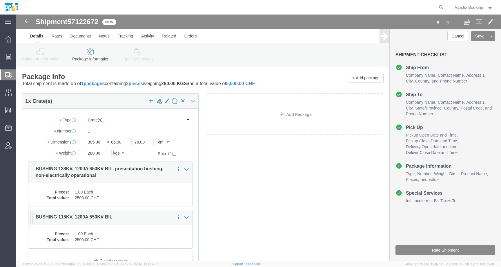
click dd "1.00 Each"
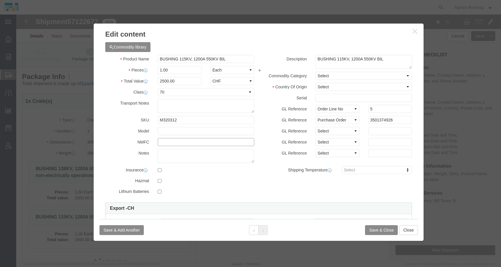
click input "text"
paste input "NMFC"
type input "NMFC"
click icon "button"
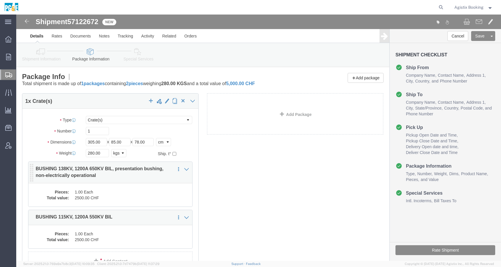
click dd "1.00 Each"
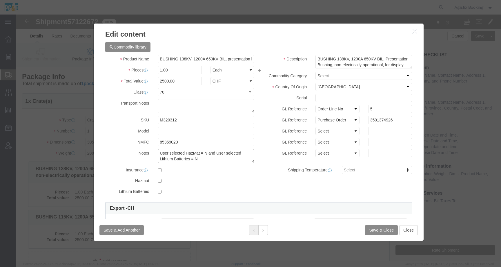
drag, startPoint x: 186, startPoint y: 143, endPoint x: 139, endPoint y: 137, distance: 47.7
click div "User selected HazMat = N and User selected Lithium Batteries = N"
click icon "button"
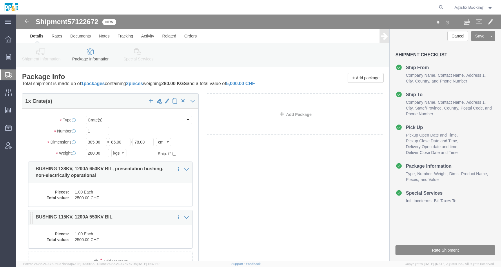
click div "Pieces: 1.00 Each Total value: 2500.00 CHF"
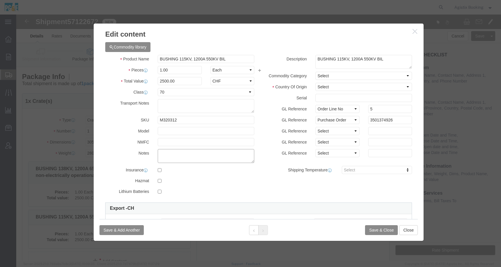
click textarea
paste textarea "User selected HazMat = N and User selected Lithium Batteries = N"
type textarea "User selected HazMat = N and User selected Lithium Batteries = N"
click button "Save & Close"
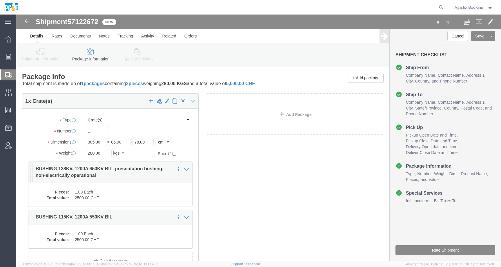
click dd "1.00 Each"
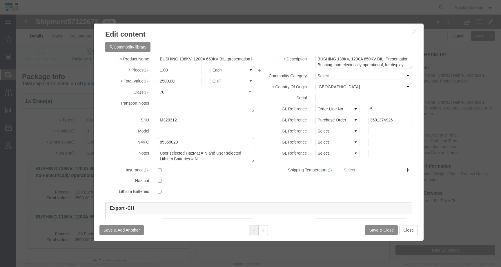
drag, startPoint x: 164, startPoint y: 125, endPoint x: 134, endPoint y: 125, distance: 30.2
click div "NMFC 85359020"
click icon "button"
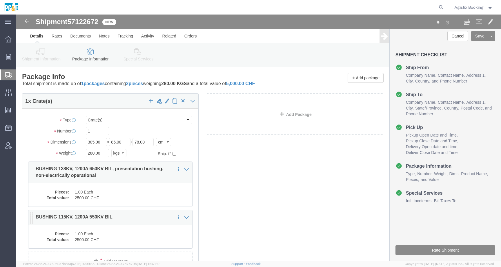
click div "Pieces: 1.00 Each Total value: 2500.00 CHF"
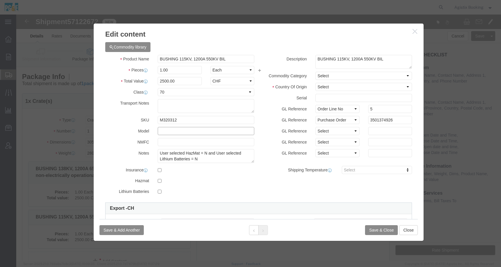
click input "text"
paste input "85359020"
type input "85359020"
click button "Save & Close"
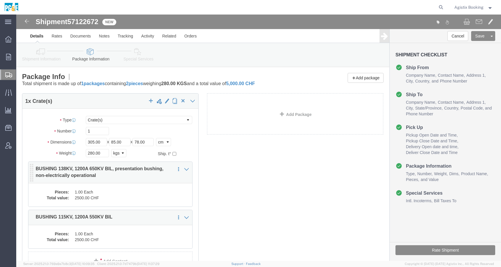
click div "Save in commodity library Clone this content Delete this content BUSHING 138KV,…"
click div "Pieces: 1.00 Each Total value: 2500.00 CHF"
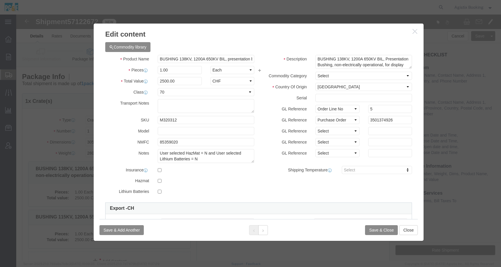
scroll to position [6, 0]
drag, startPoint x: 370, startPoint y: 51, endPoint x: 294, endPoint y: 47, distance: 75.9
click div "BUSHING 138KV, 1200A 650KV BIL, Presentation Bushing, non-electrically operatio…"
click icon "button"
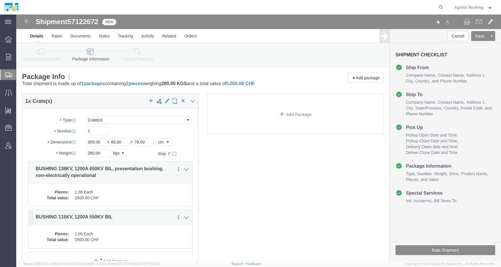
click dd "2500.00 CHF"
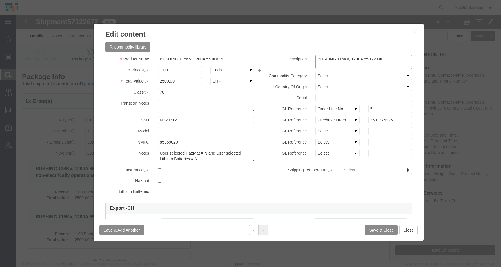
click textarea "BUSHING 115KV, 1200A 550KV BIL"
paste textarea "Presentation Bushing, non-electrically operational, for display purposes only"
type textarea "BUSHING 115KV, 1200A 550KV BIL Presentation Bushing, non-electrically operation…"
click button "Save & Close"
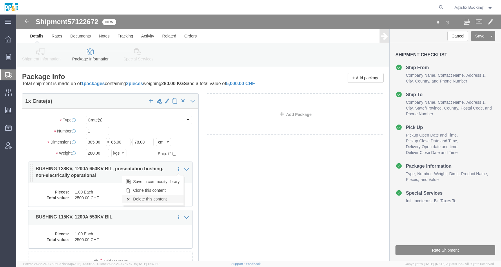
click link "Delete this content"
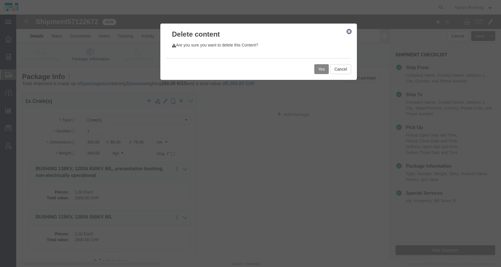
click button "Yes"
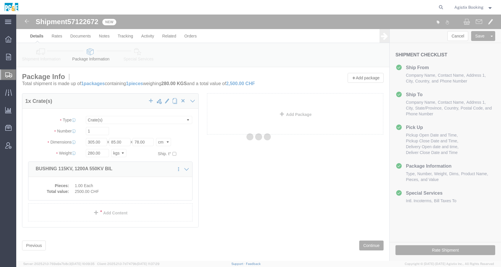
select select "CRAT"
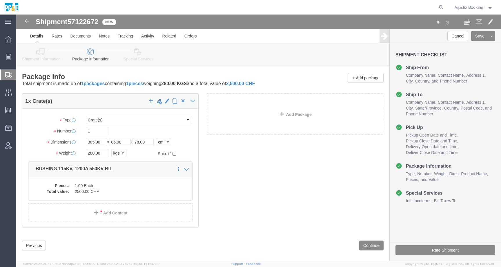
click icon
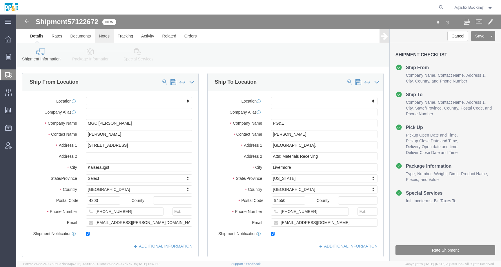
click link "Notes"
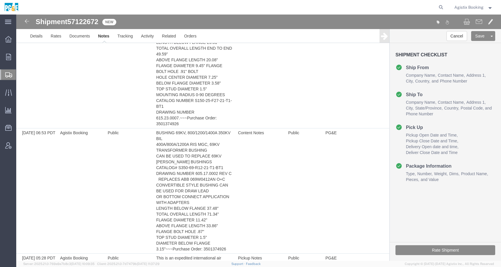
scroll to position [290, 0]
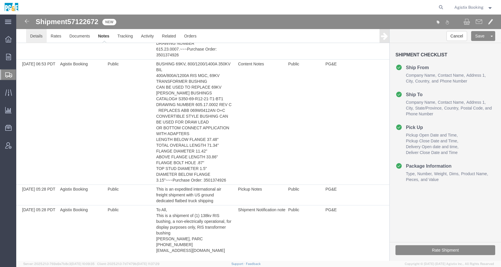
click at [37, 40] on link "Details" at bounding box center [36, 36] width 21 height 14
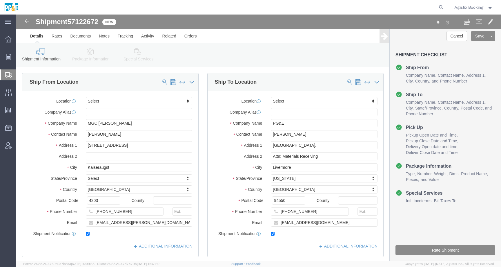
click link "Package Information"
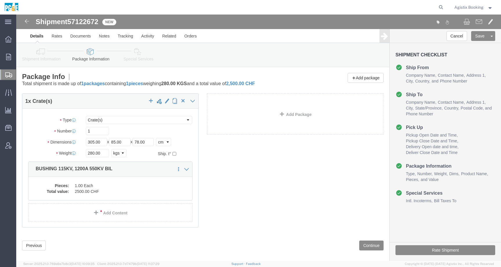
drag, startPoint x: 23, startPoint y: 40, endPoint x: 81, endPoint y: 14, distance: 63.5
click icon
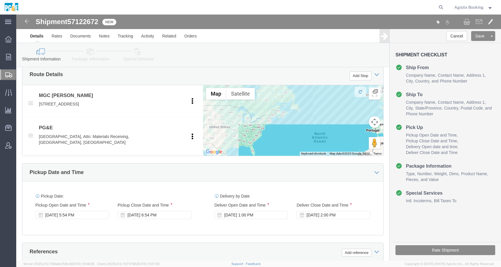
scroll to position [223, 0]
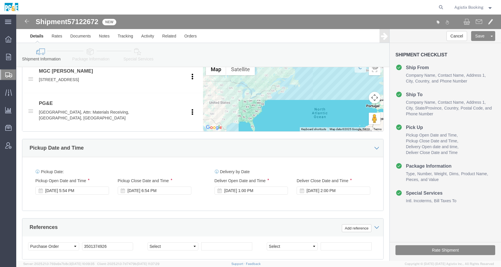
click link "Special Services"
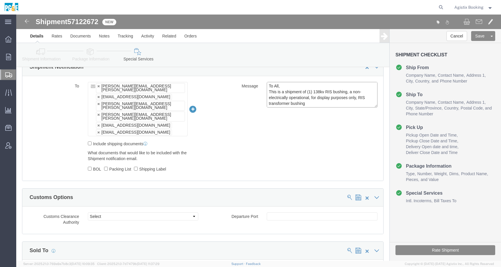
drag, startPoint x: 310, startPoint y: 90, endPoint x: 204, endPoint y: 53, distance: 112.0
click div "Shipment Notification To felix.villinger@mgc.ch rich.paquelet@resapower.com ign…"
paste textarea "Shipment #XXXXXXX has been booked; once the carrier confirms the shipment you w…"
click span "57122672"
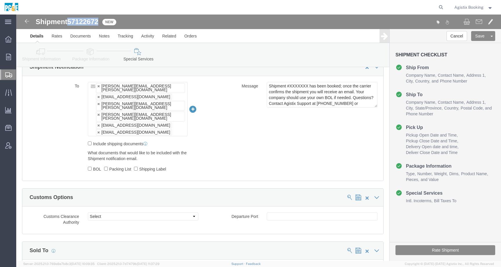
copy span "57122672"
click textarea "To All, This is a shipment of (1) 138kv RIS bushing, a non-electrically operati…"
paste textarea "57122672"
type textarea "Shipment #57122672 has been booked; once the carrier confirms the shipment you …"
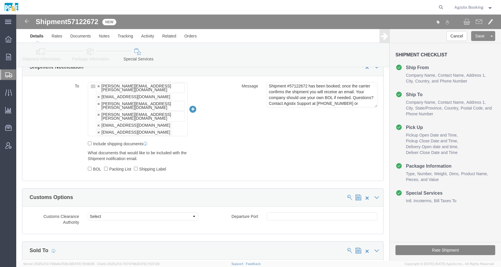
click button "Rate Shipment"
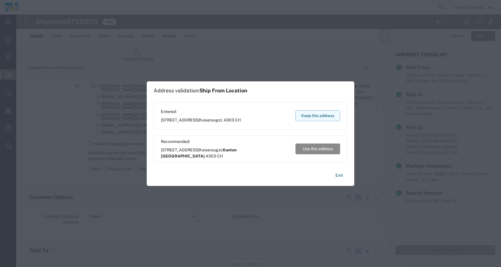
click at [321, 113] on button "Keep this address" at bounding box center [318, 115] width 45 height 11
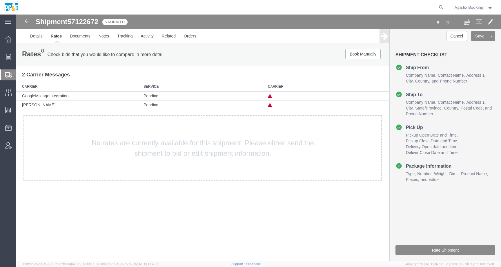
click at [270, 104] on icon at bounding box center [270, 105] width 4 height 4
click at [34, 37] on link "Details" at bounding box center [36, 36] width 21 height 14
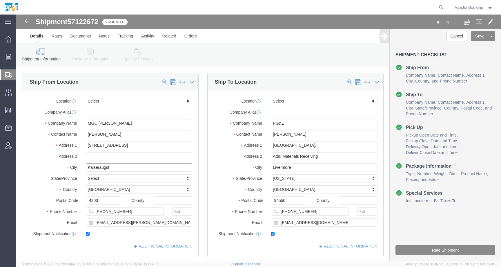
drag, startPoint x: 99, startPoint y: 152, endPoint x: 64, endPoint y: 152, distance: 35.7
click div "City Kaiseraugst"
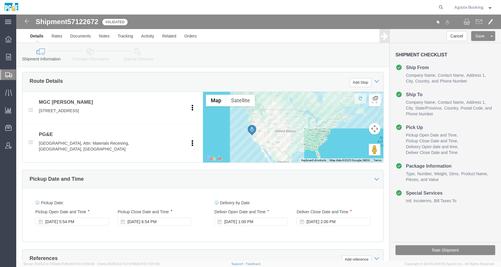
click div "Pickup Date and Time"
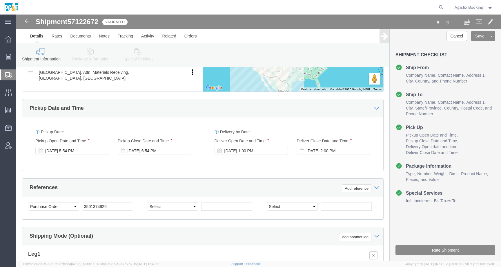
scroll to position [270, 0]
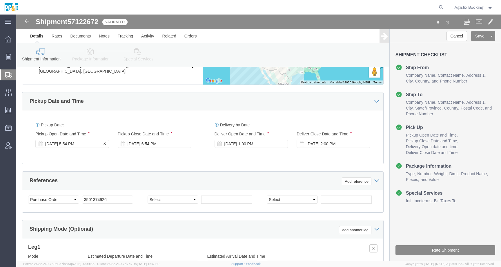
click div "Oct 14 2025 5:54 PM"
click link "Notes"
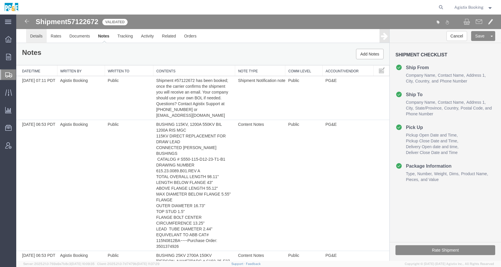
click at [41, 37] on link "Details" at bounding box center [36, 36] width 21 height 14
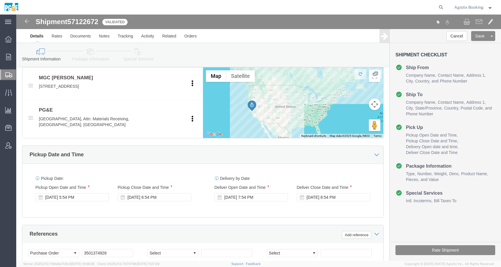
scroll to position [278, 0]
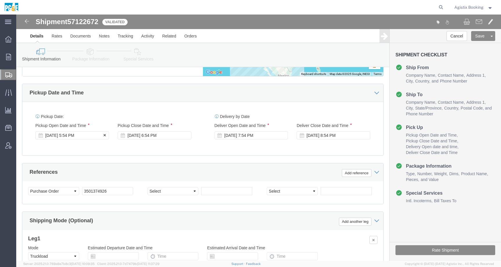
click div "Oct 15 2025 5:54 PM"
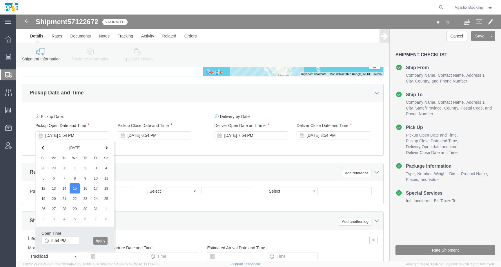
click div "Pickup Date: Pickup Start Date Pickup Start Time Pickup Open Date and Time Oct …"
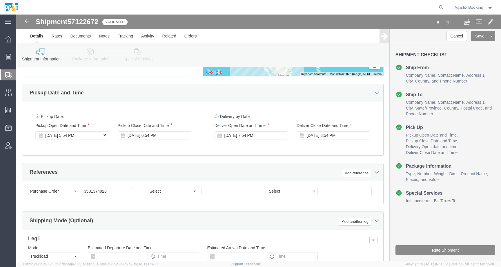
click div "Oct 15 2025 5:54 PM"
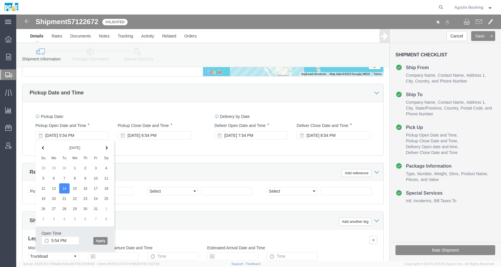
click button "Apply"
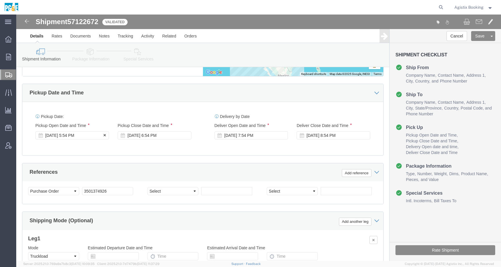
click div "Oct 14 2025 5:54 PM"
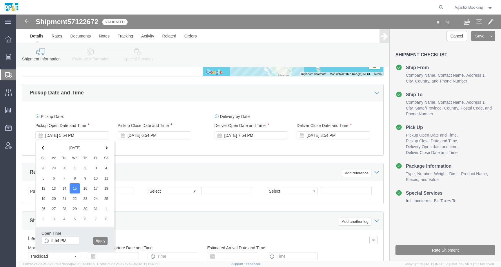
click button "Apply"
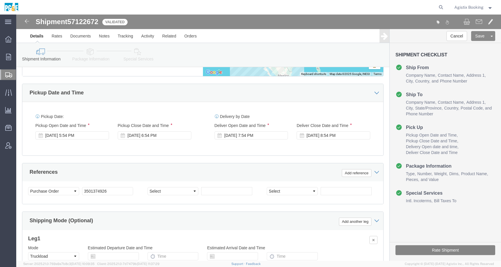
click button "Rate Shipment"
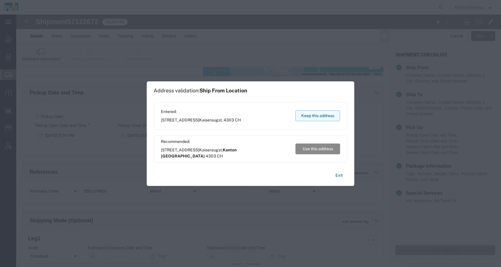
click at [316, 119] on button "Keep this address" at bounding box center [318, 115] width 45 height 11
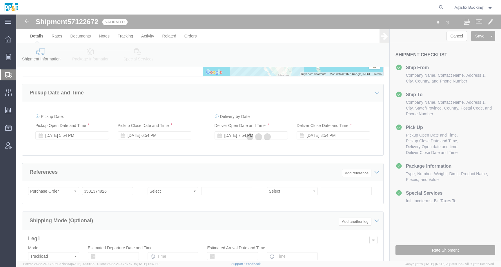
scroll to position [0, 0]
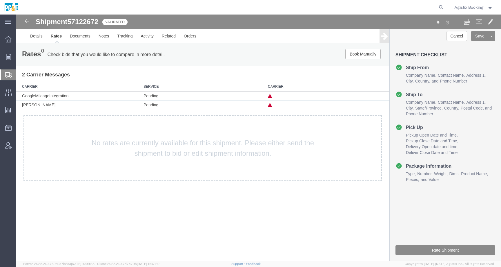
click at [270, 108] on td at bounding box center [327, 104] width 124 height 9
click at [270, 105] on icon at bounding box center [270, 105] width 4 height 4
click at [36, 34] on link "Details" at bounding box center [36, 36] width 21 height 14
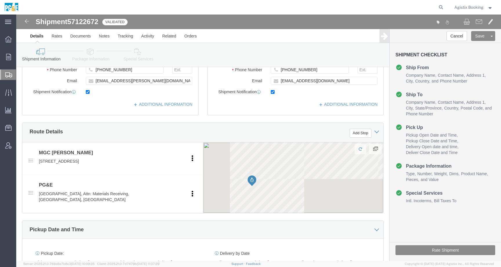
scroll to position [350, 0]
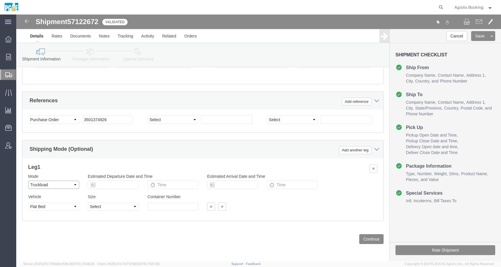
click select "Select Air Less than Truckload Multi-Leg Ocean Freight Rail Small Parcel Truckl…"
select select
click select "Select Air Less than Truckload Multi-Leg Ocean Freight Rail Small Parcel Truckl…"
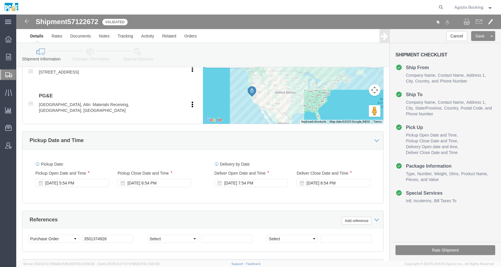
scroll to position [286, 0]
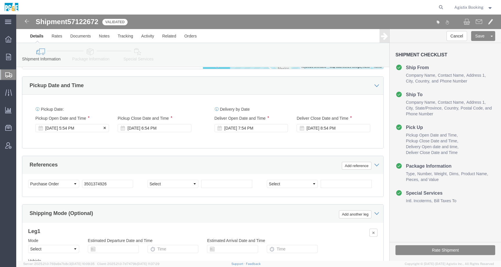
click div "Oct 15 2025 5:54 PM"
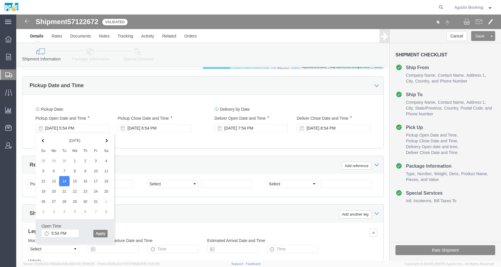
click button "Apply"
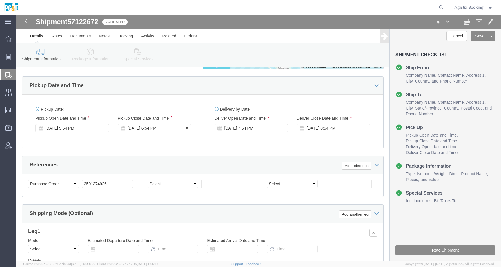
click div "Oct 15 2025 6:54 PM"
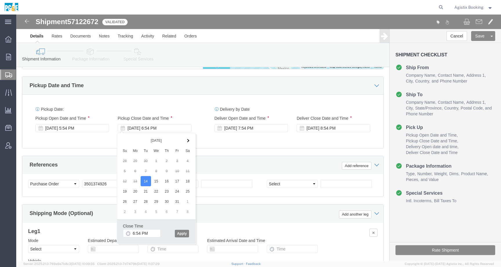
click button "Apply"
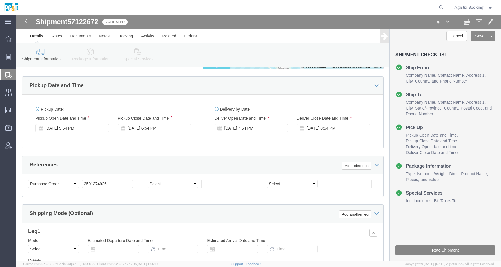
click button "Rate Shipment"
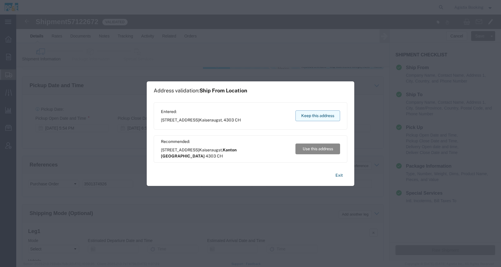
click at [303, 120] on button "Keep this address" at bounding box center [318, 115] width 45 height 11
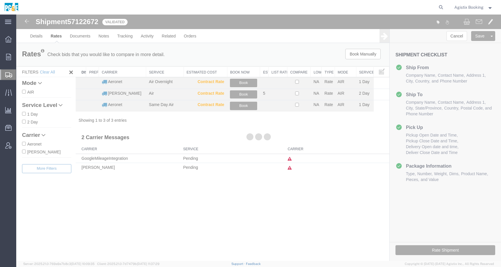
scroll to position [0, 0]
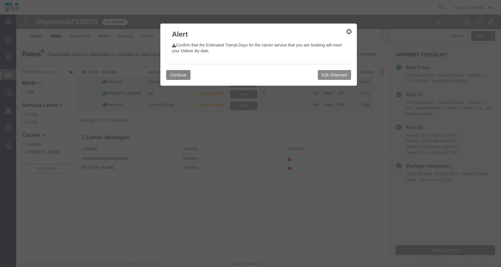
click at [183, 75] on button "Continue" at bounding box center [178, 75] width 24 height 10
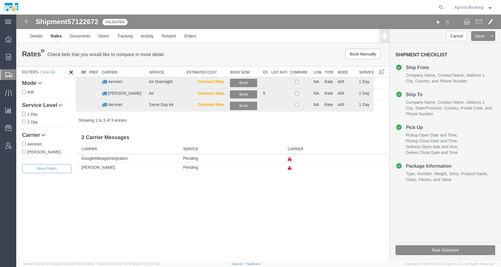
click at [23, 151] on input "C.H. Robinson" at bounding box center [24, 151] width 4 height 4
checkbox input "true"
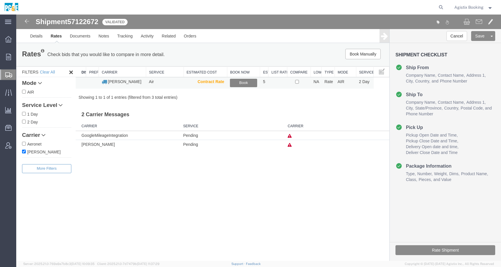
click at [244, 83] on button "Book" at bounding box center [243, 83] width 27 height 8
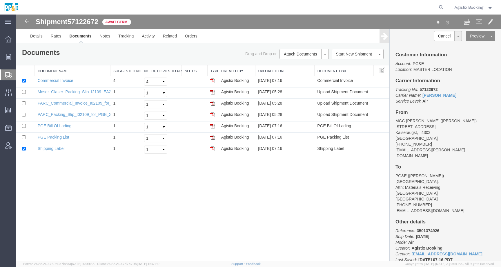
click at [470, 6] on span "Agistix Booking" at bounding box center [469, 7] width 29 height 6
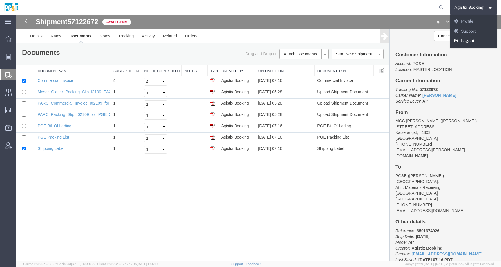
click at [467, 43] on link "Logout" at bounding box center [473, 41] width 47 height 10
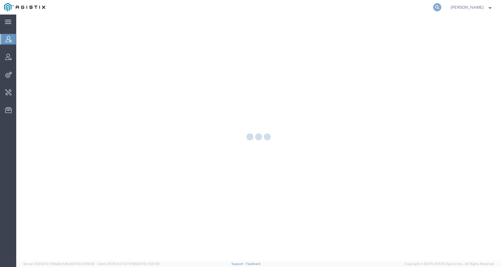
click at [442, 7] on icon at bounding box center [438, 7] width 8 height 8
click at [429, 7] on input "search" at bounding box center [345, 7] width 176 height 14
paste input "442630"
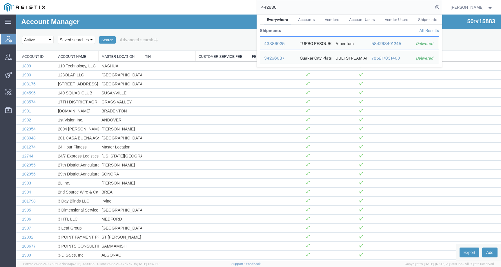
drag, startPoint x: 270, startPoint y: 10, endPoint x: 241, endPoint y: 10, distance: 28.7
click at [241, 10] on div "442630 Everywhere Accounts Vendors Account Users Vendor Users Shipments Shipmen…" at bounding box center [245, 7] width 393 height 15
paste input "57096513"
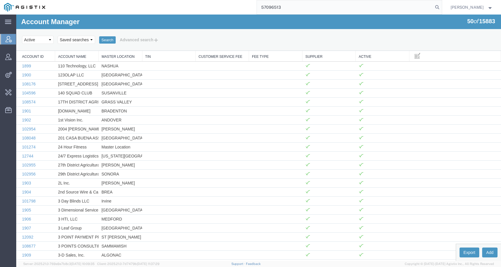
type input "57096513"
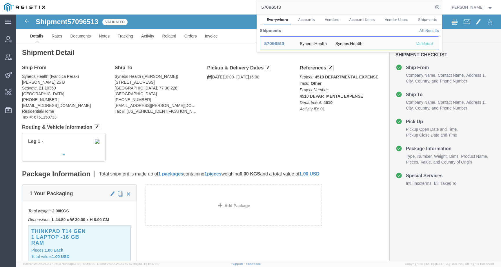
click div "Ship From Syneos Health (Ivancica Perak) [PERSON_NAME][STREET_ADDRESS] [PHONE_N…"
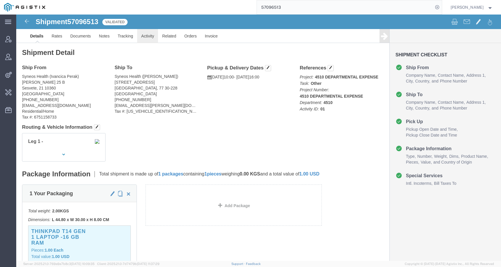
click link "Activity"
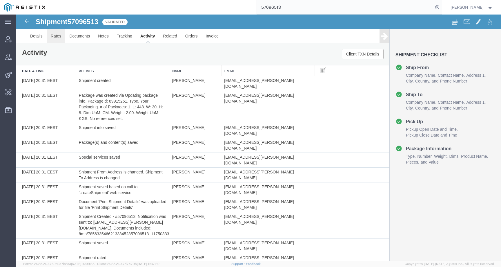
click at [55, 35] on link "Rates" at bounding box center [56, 36] width 19 height 14
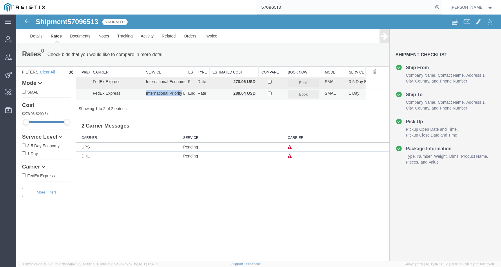
drag, startPoint x: 145, startPoint y: 93, endPoint x: 182, endPoint y: 94, distance: 36.9
click at [182, 94] on td "International Priority EOD" at bounding box center [164, 94] width 42 height 11
copy td "International Priority"
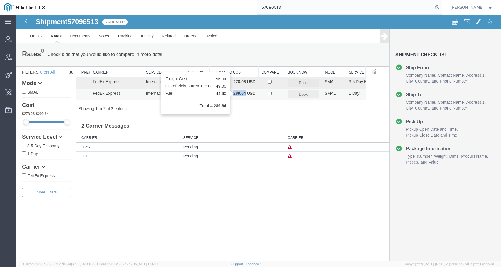
drag, startPoint x: 232, startPoint y: 93, endPoint x: 246, endPoint y: 93, distance: 13.9
click at [246, 93] on td "289.64 USD" at bounding box center [234, 94] width 49 height 11
copy b "289.64"
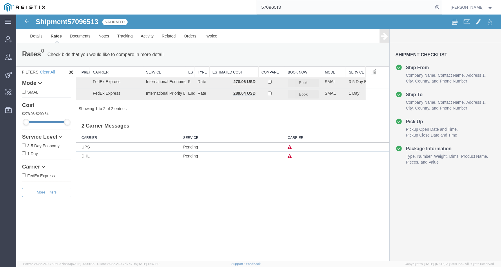
click at [242, 104] on div "Search: Preferred Carrier Carrier Service Estimated Transit Type Estimated Cost…" at bounding box center [233, 88] width 314 height 45
